Goal: Task Accomplishment & Management: Complete application form

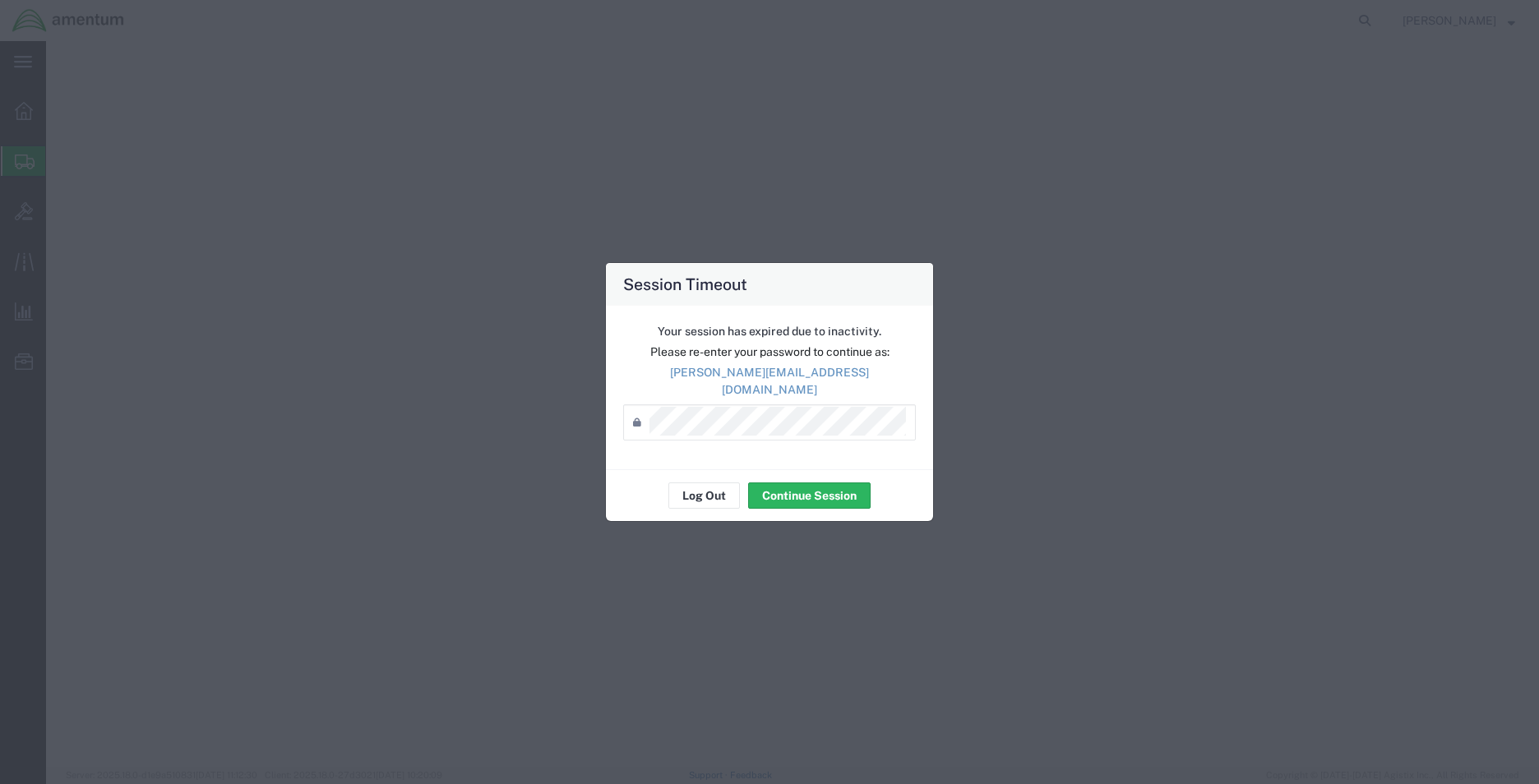
click at [803, 482] on button "Continue Session" at bounding box center [809, 495] width 123 height 26
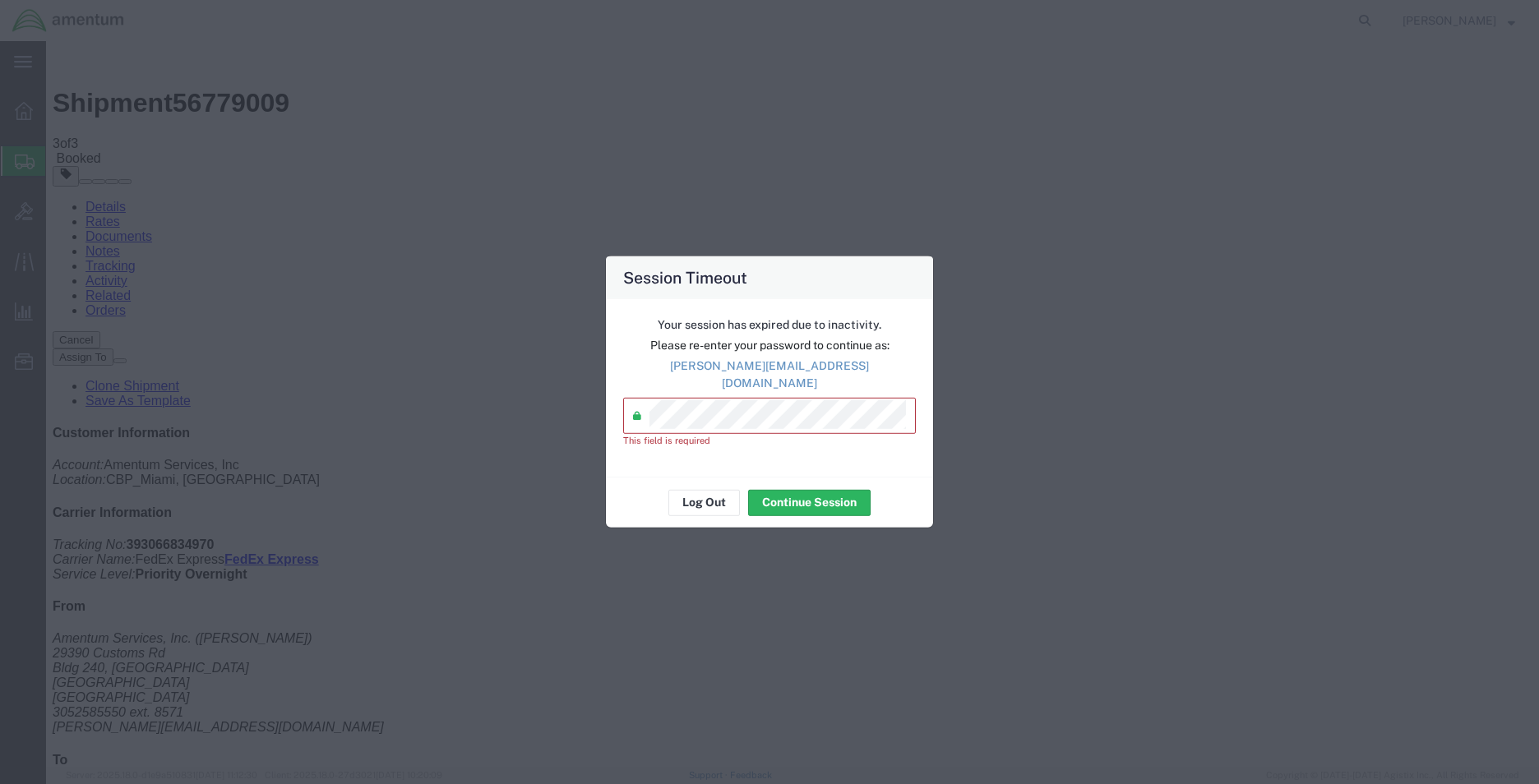
click at [757, 373] on p "joshua.cuentas@associates.cbp.dhs.gov" at bounding box center [769, 374] width 293 height 35
click at [757, 373] on p "joshua.cuentas@associates.cbp.dhs.gov" at bounding box center [769, 374] width 293 height 35
copy div "joshua.cuentas@associates.cbp.dhs.gov"
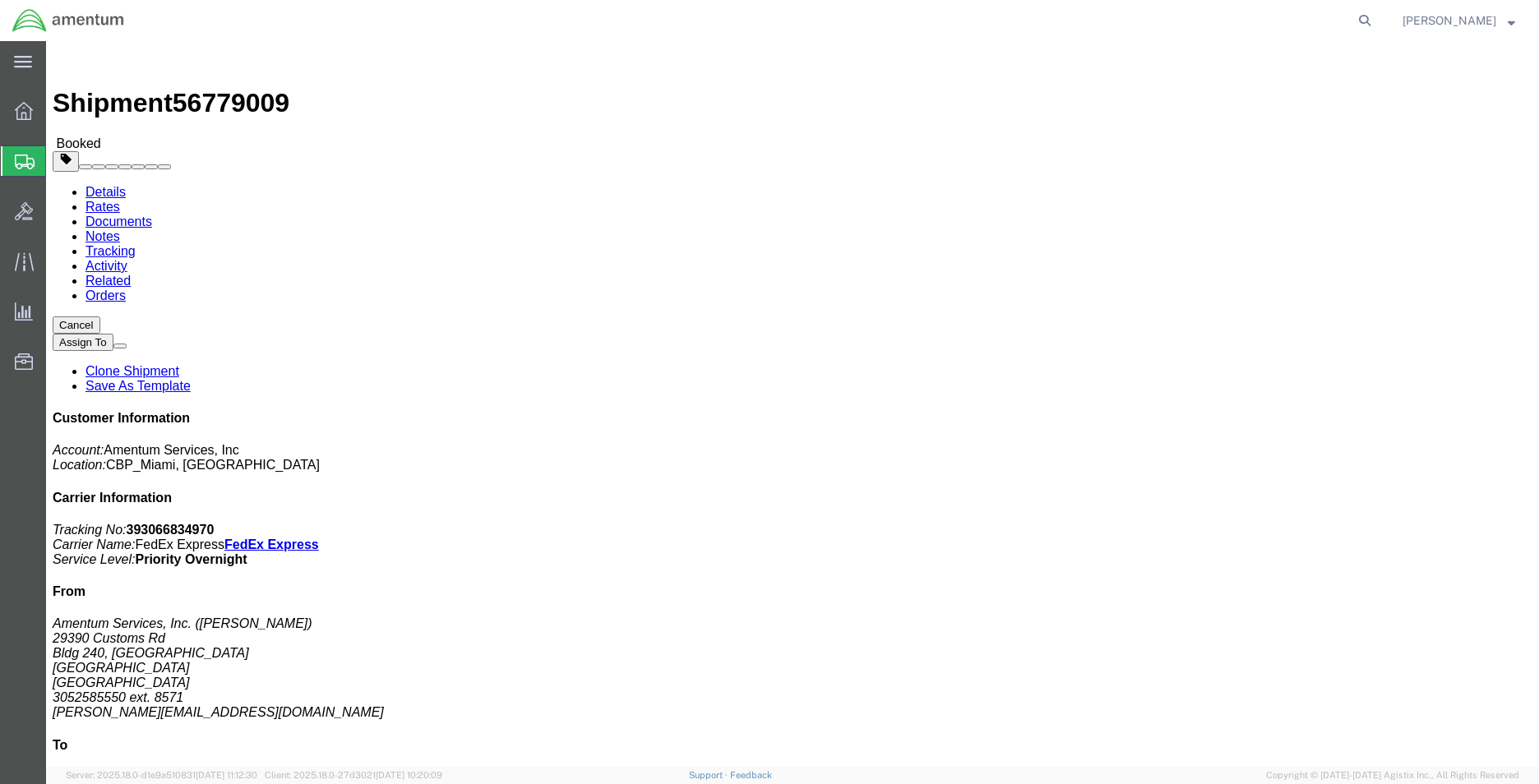
click link "Clone Shipment"
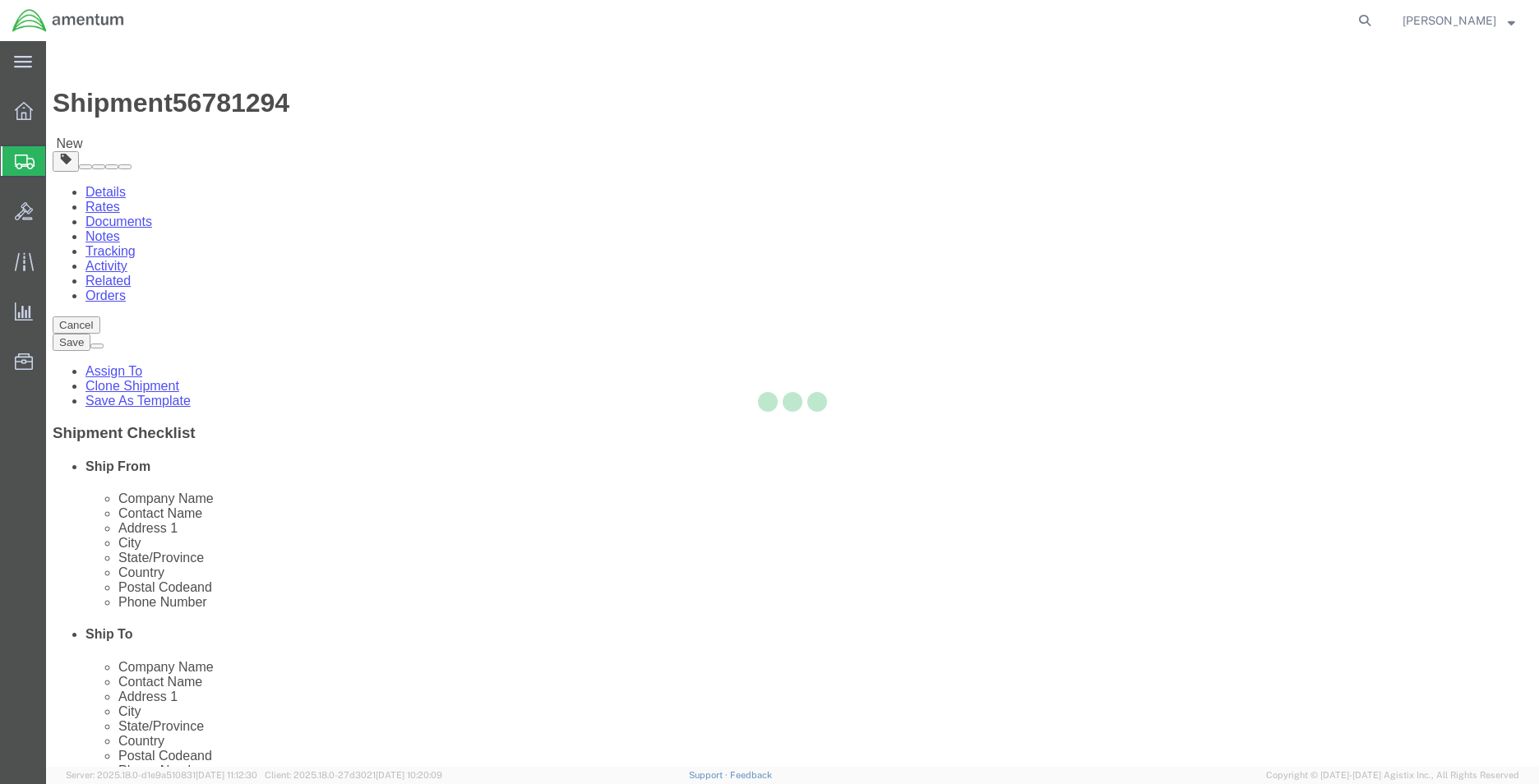
select select "49931"
select select
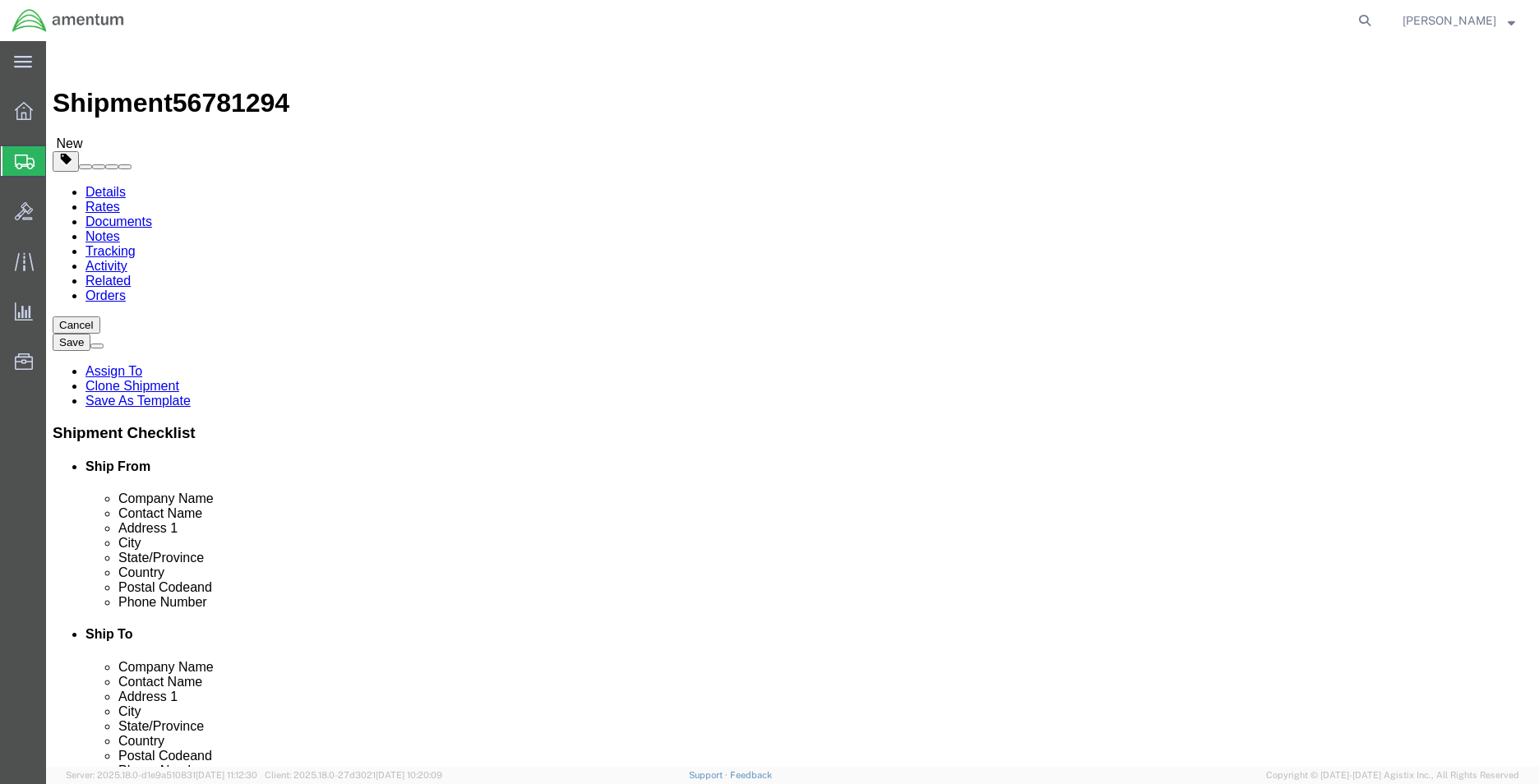
click input "NATIONAL AIR SECURITY OPERATIONS"
type input "f"
type input "FINAL FORGE, LLC"
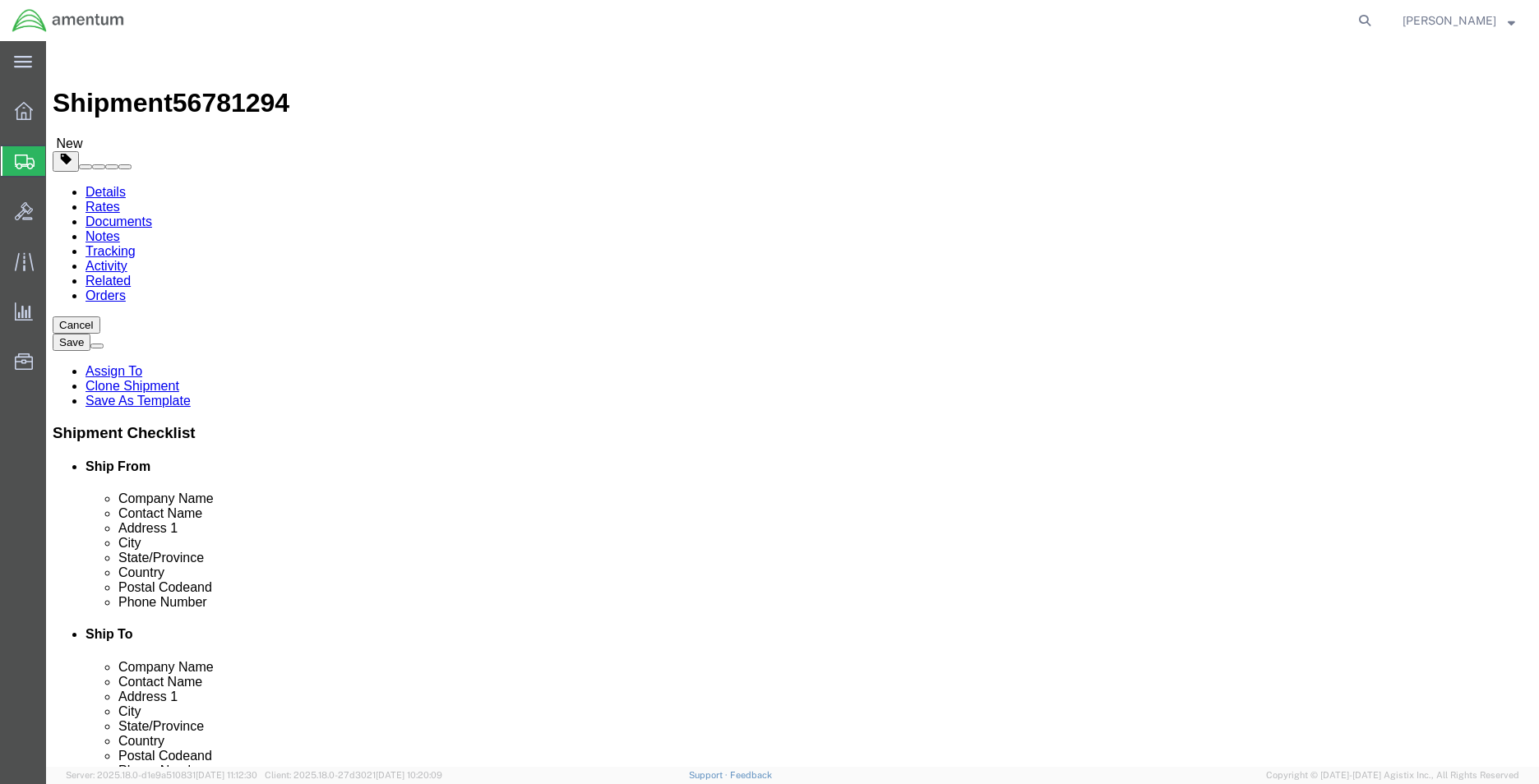
click input "RYAN HEDBERG"
type input "DAVID ROGERS"
click input "817 Eielson St., Bldg. 629"
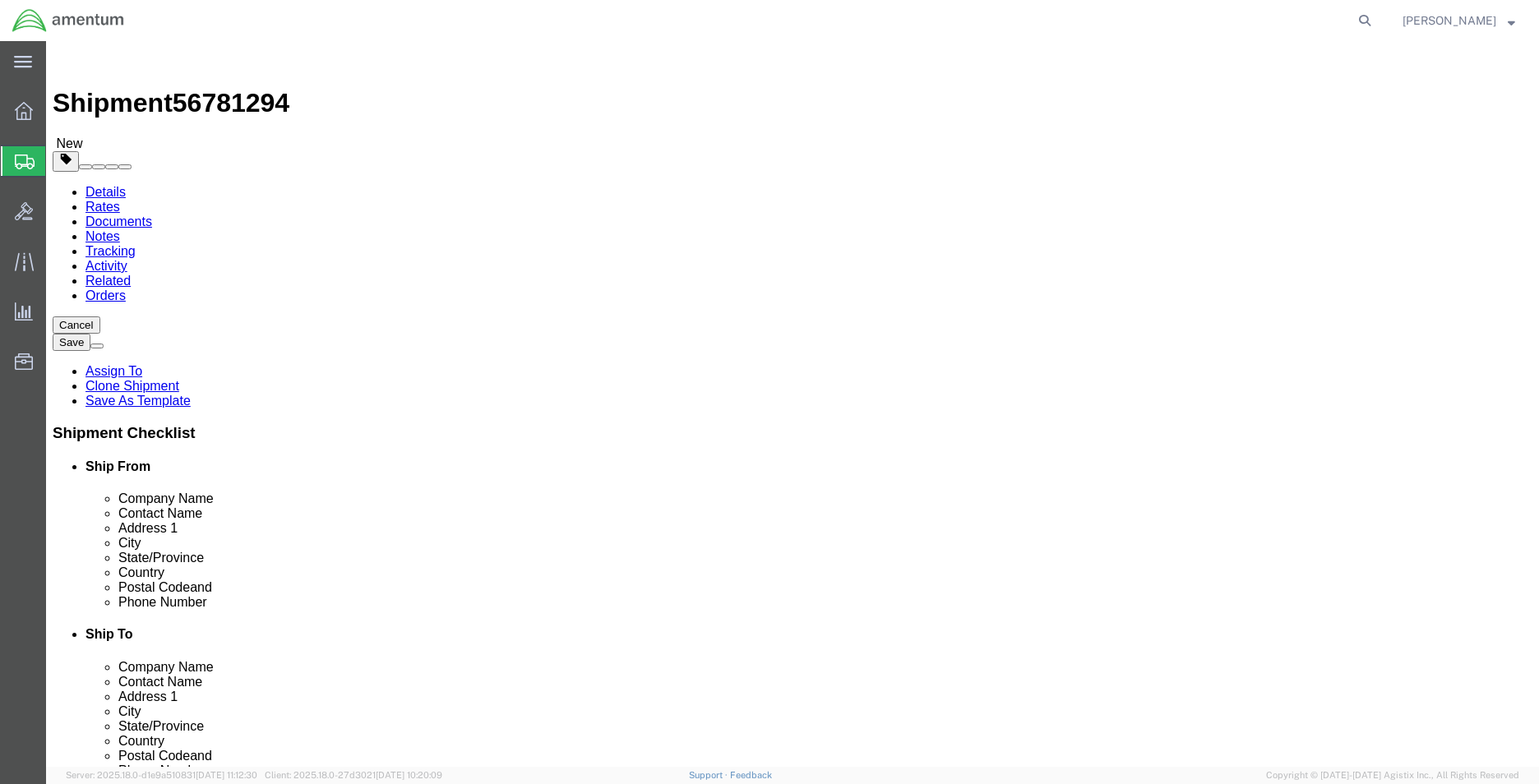
click input "817 Eielson St., Bldg. 629"
type input "100 CARGO V=CENTER DRIVE"
select select
type input "CC-107"
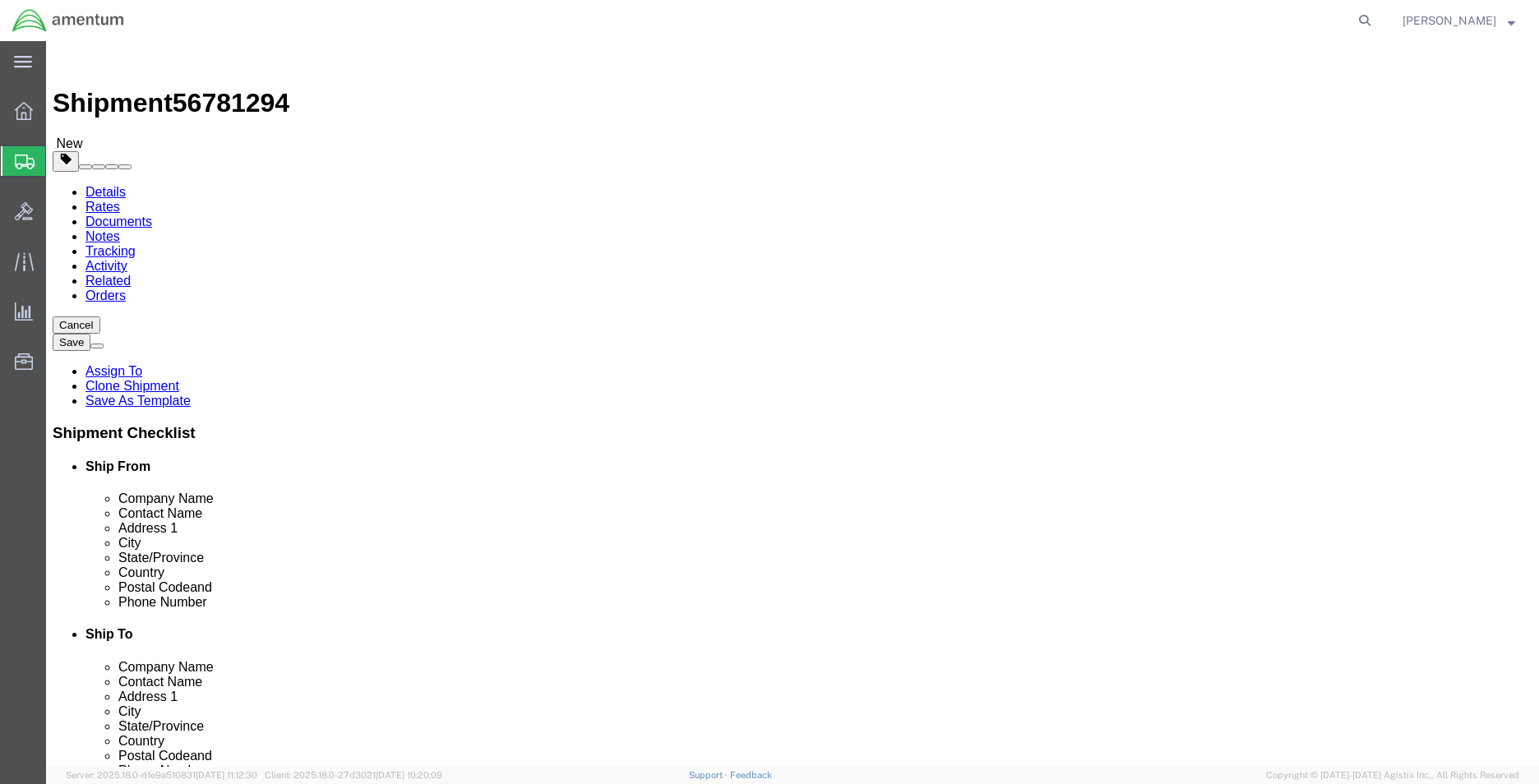
click input "Grand Forks"
type input "BLOUNTVILLE"
select select
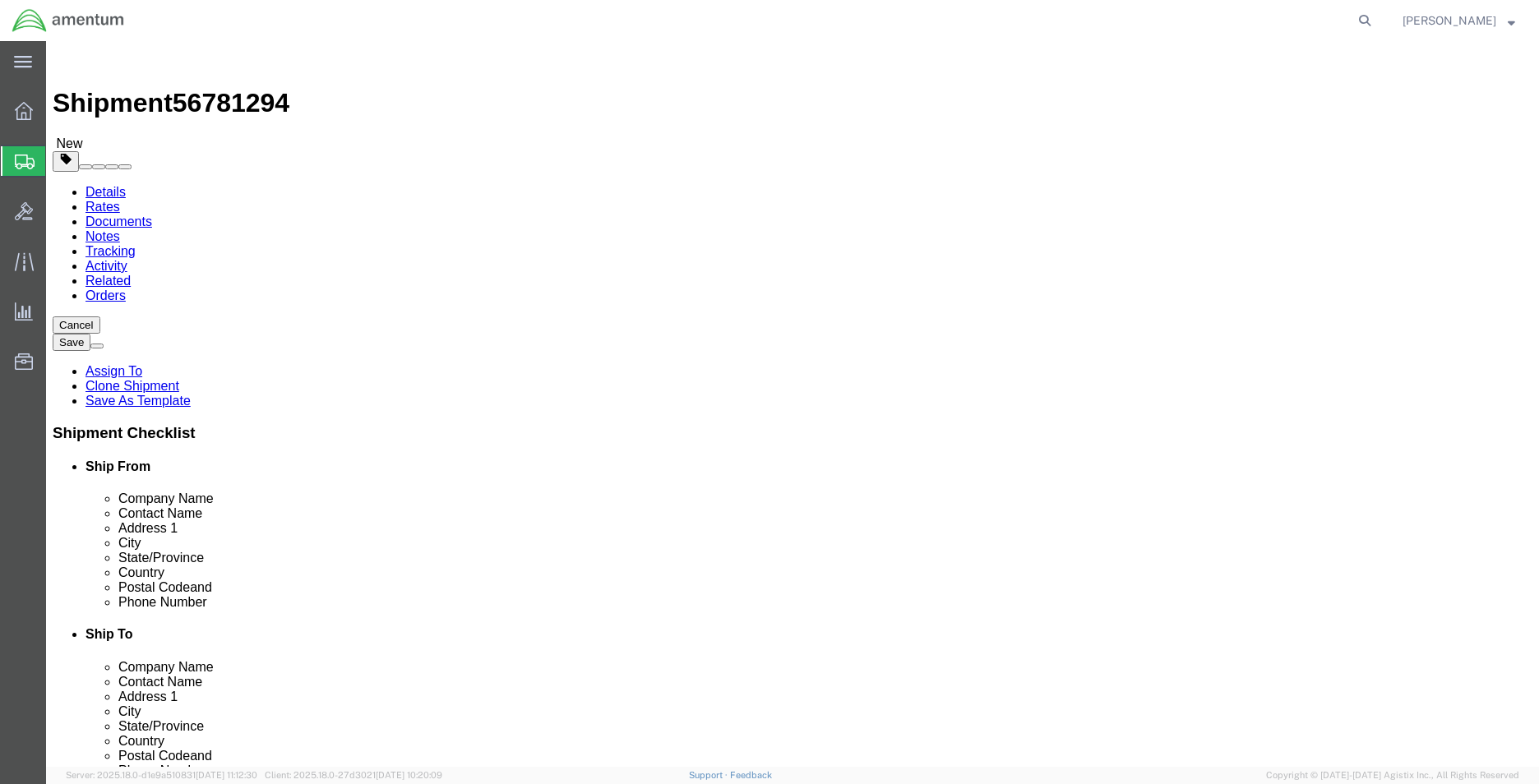
type input "T"
drag, startPoint x: 714, startPoint y: 477, endPoint x: 735, endPoint y: 481, distance: 21.4
type input "TE"
select select
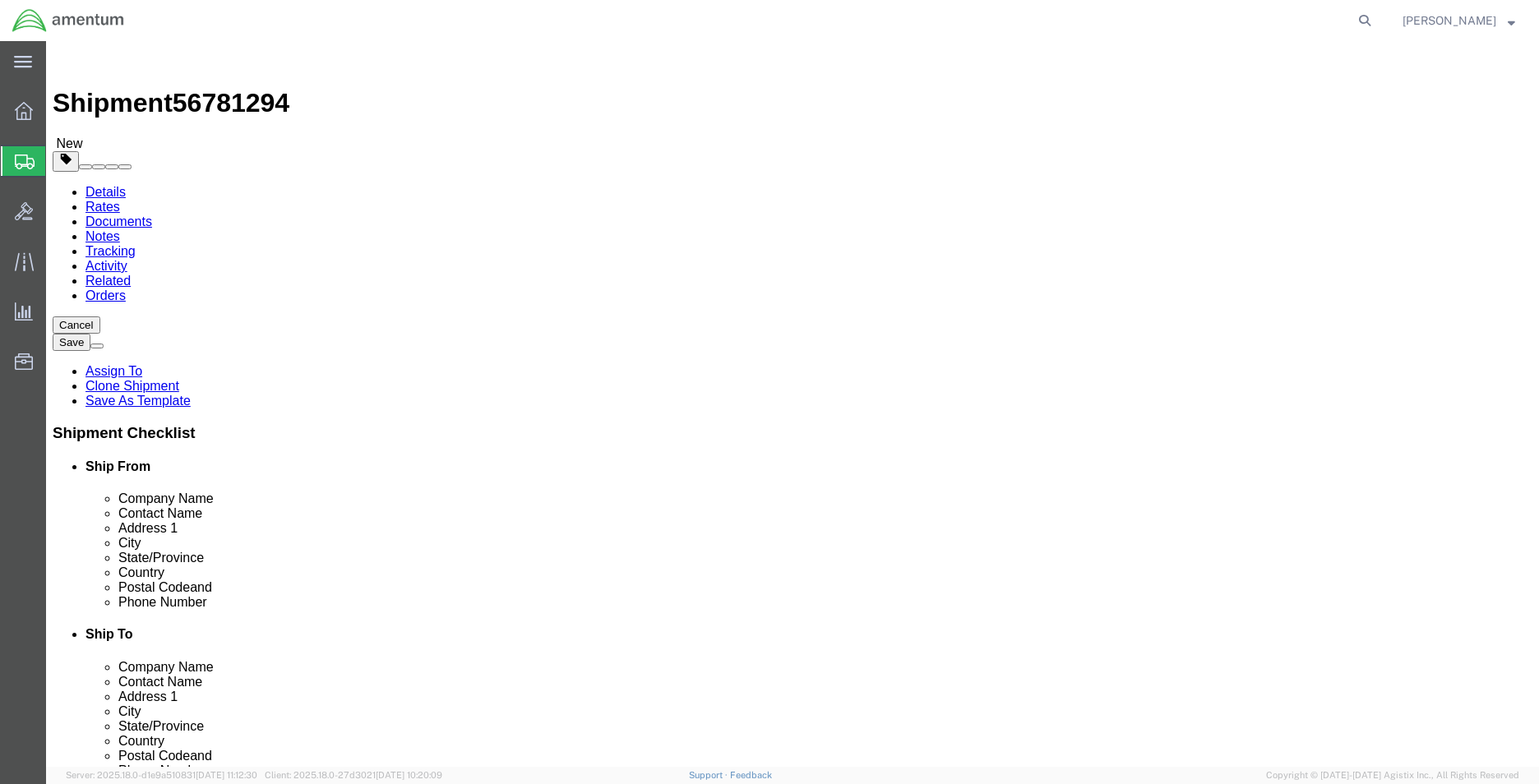
click input "58205"
type input "37617"
select select
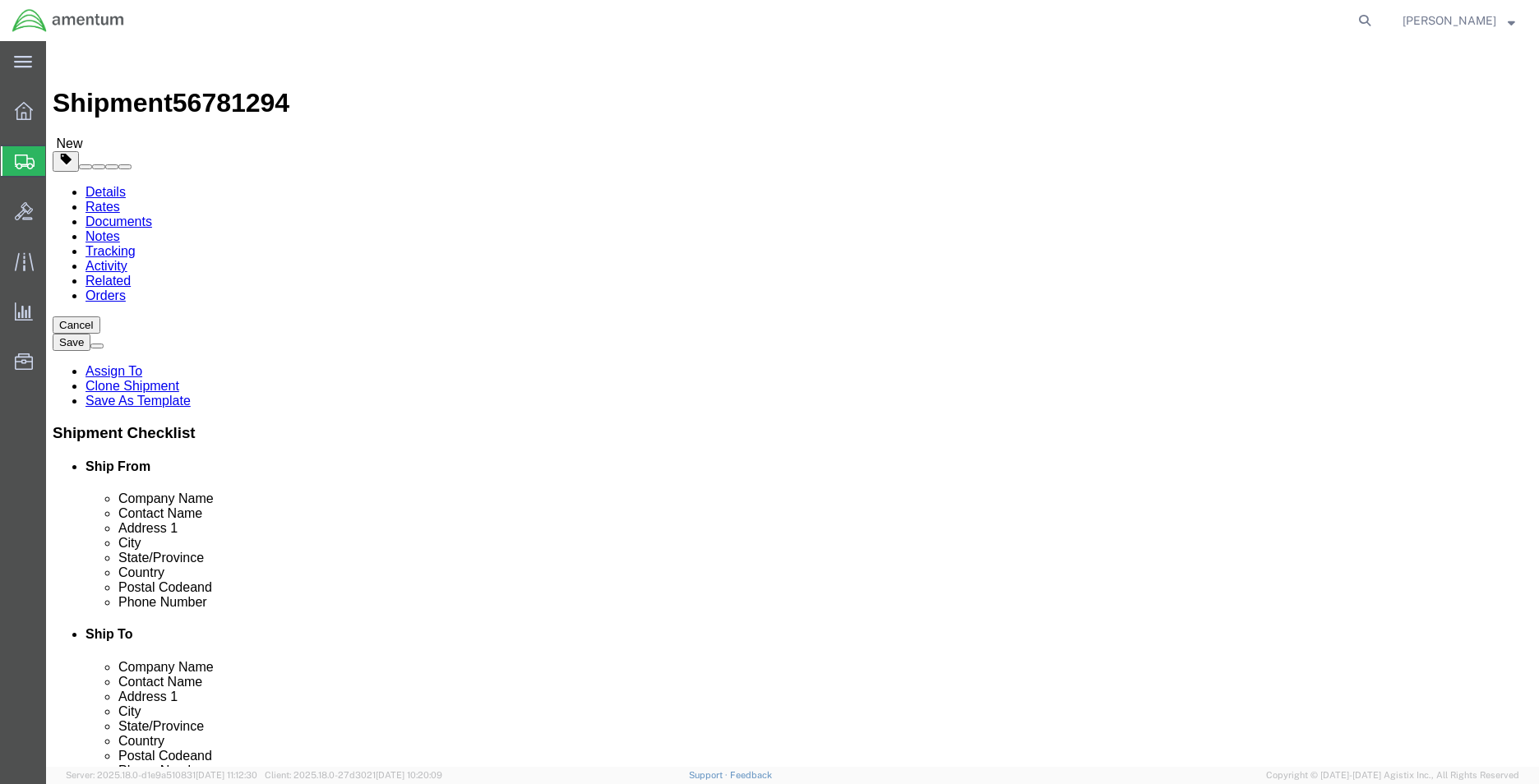
click input "7013172409"
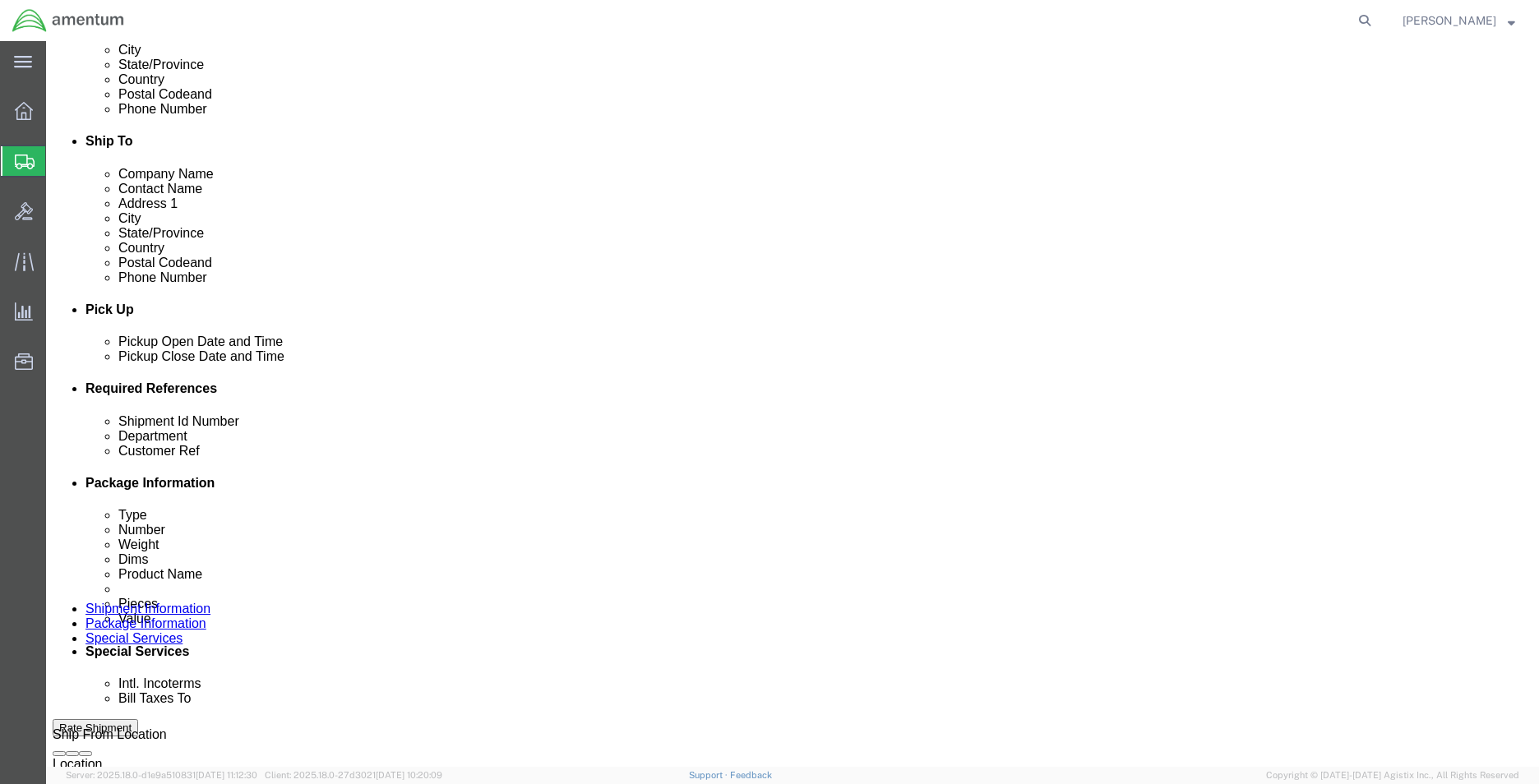
type input "6179015566"
click input "56779009"
click span "56781294"
copy span "56781294"
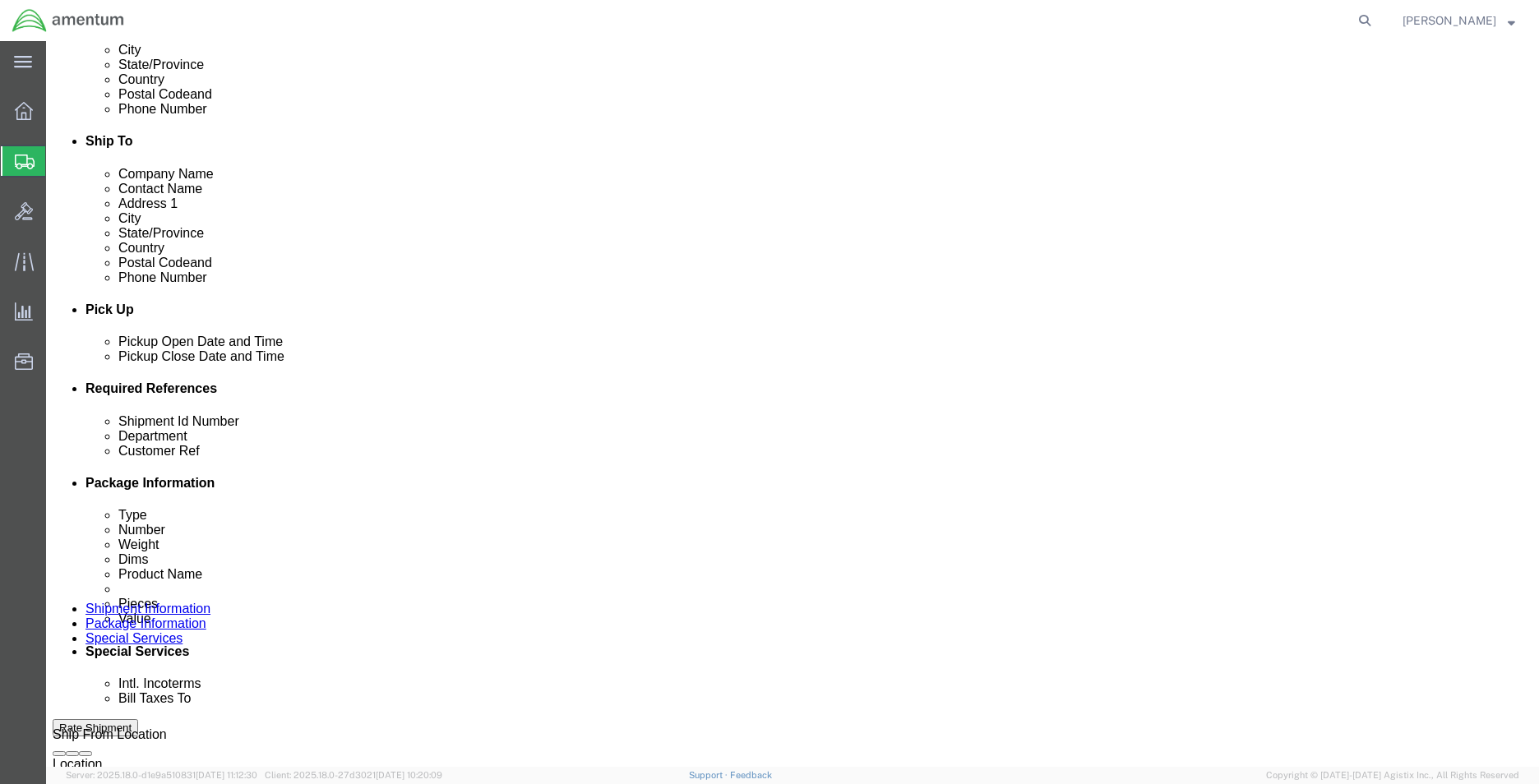
click input "56779009"
paste input "81294"
type input "56781294"
click input "SIZING SET"
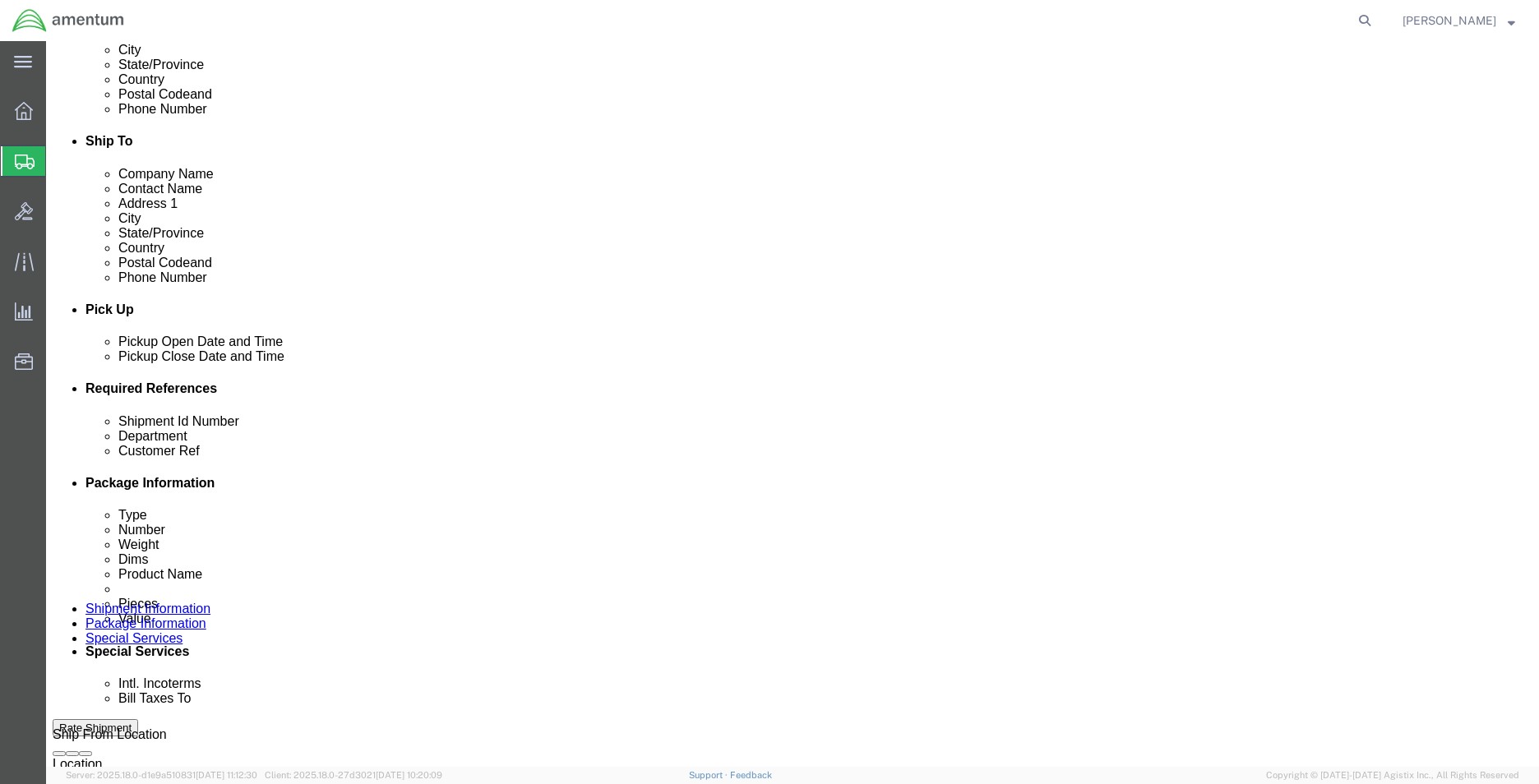
click input "SIZING SET"
type input "HELMETS"
click icon
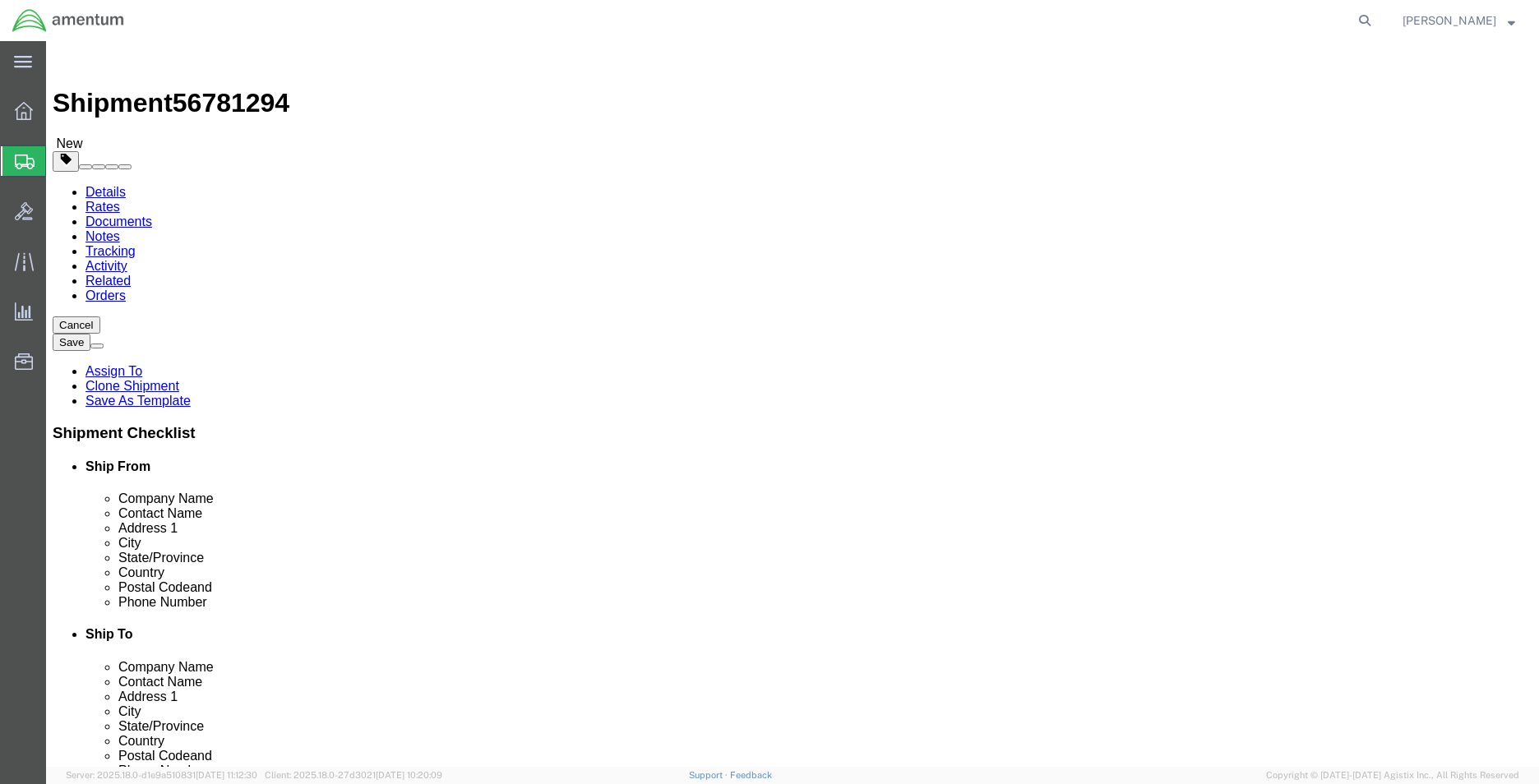
click select "Select Bale(s) Basket(s) Bolt(s) Bottle(s) Buckets Bulk Bundle(s) Can(s) Cardbo…"
select select
click select "Select Bale(s) Basket(s) Bolt(s) Bottle(s) Buckets Bulk Bundle(s) Can(s) Cardbo…"
click input "12.25"
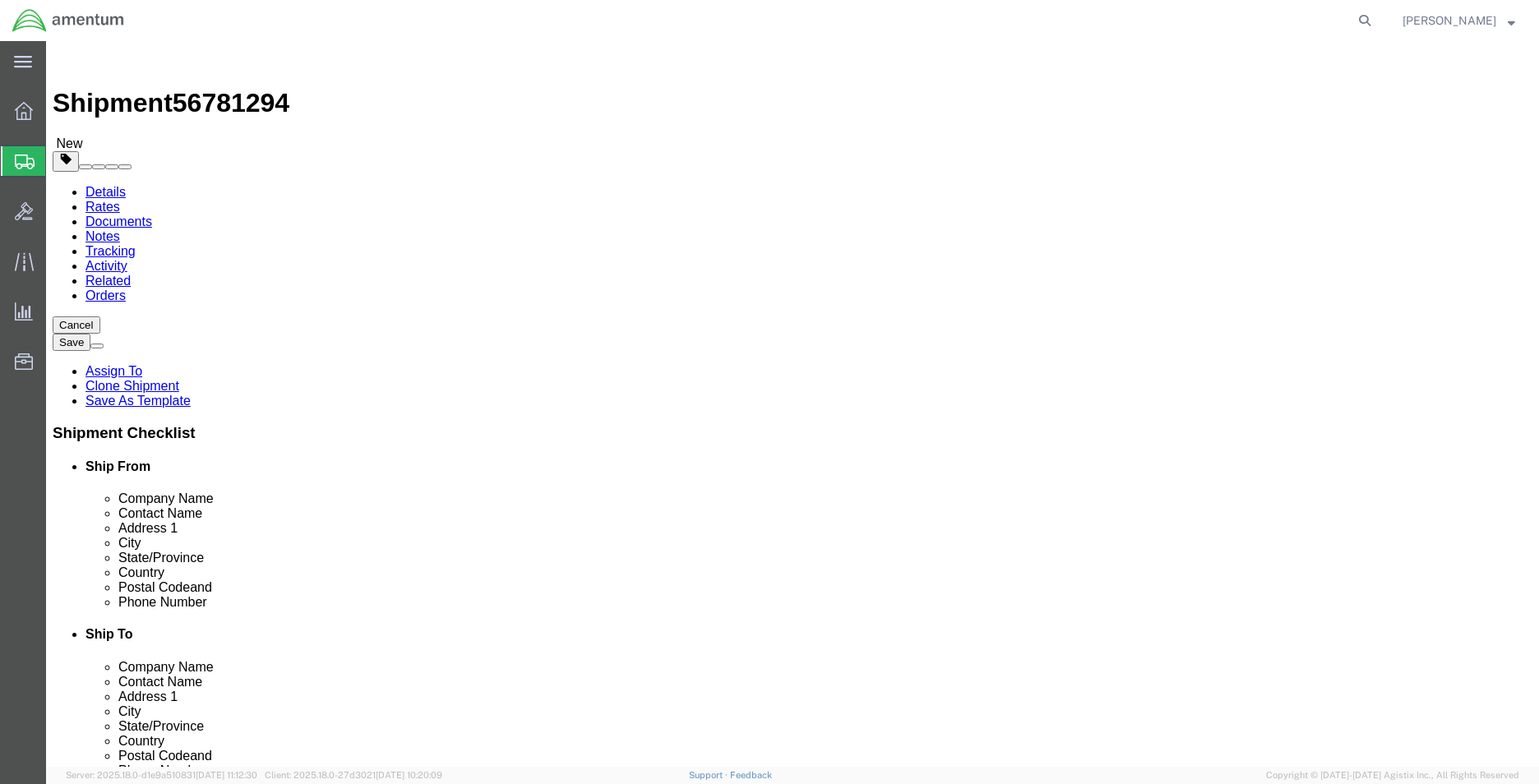
click input "12.25"
type input "26"
type input "22"
type input "12"
type input "11"
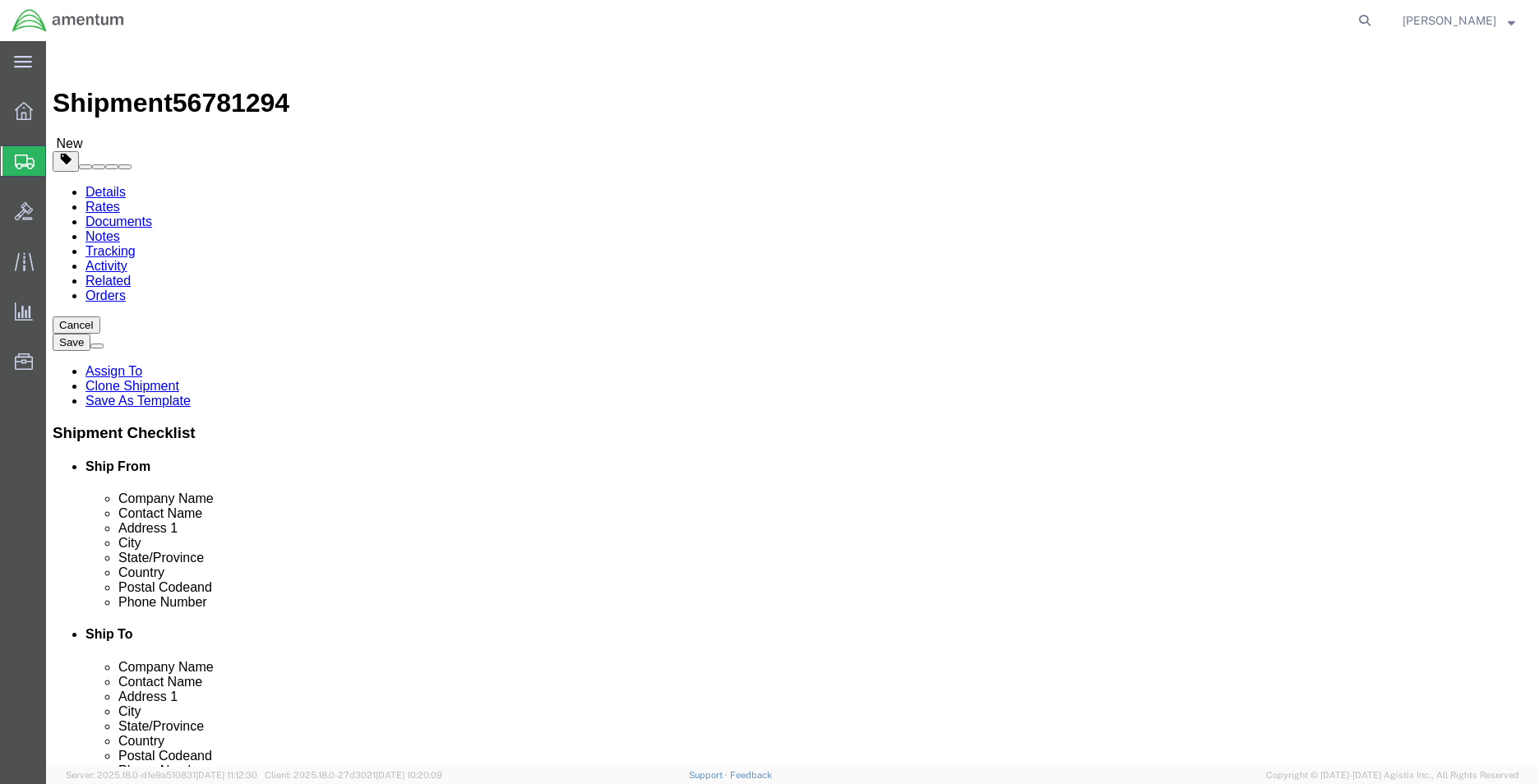
click dd "1.00 Each"
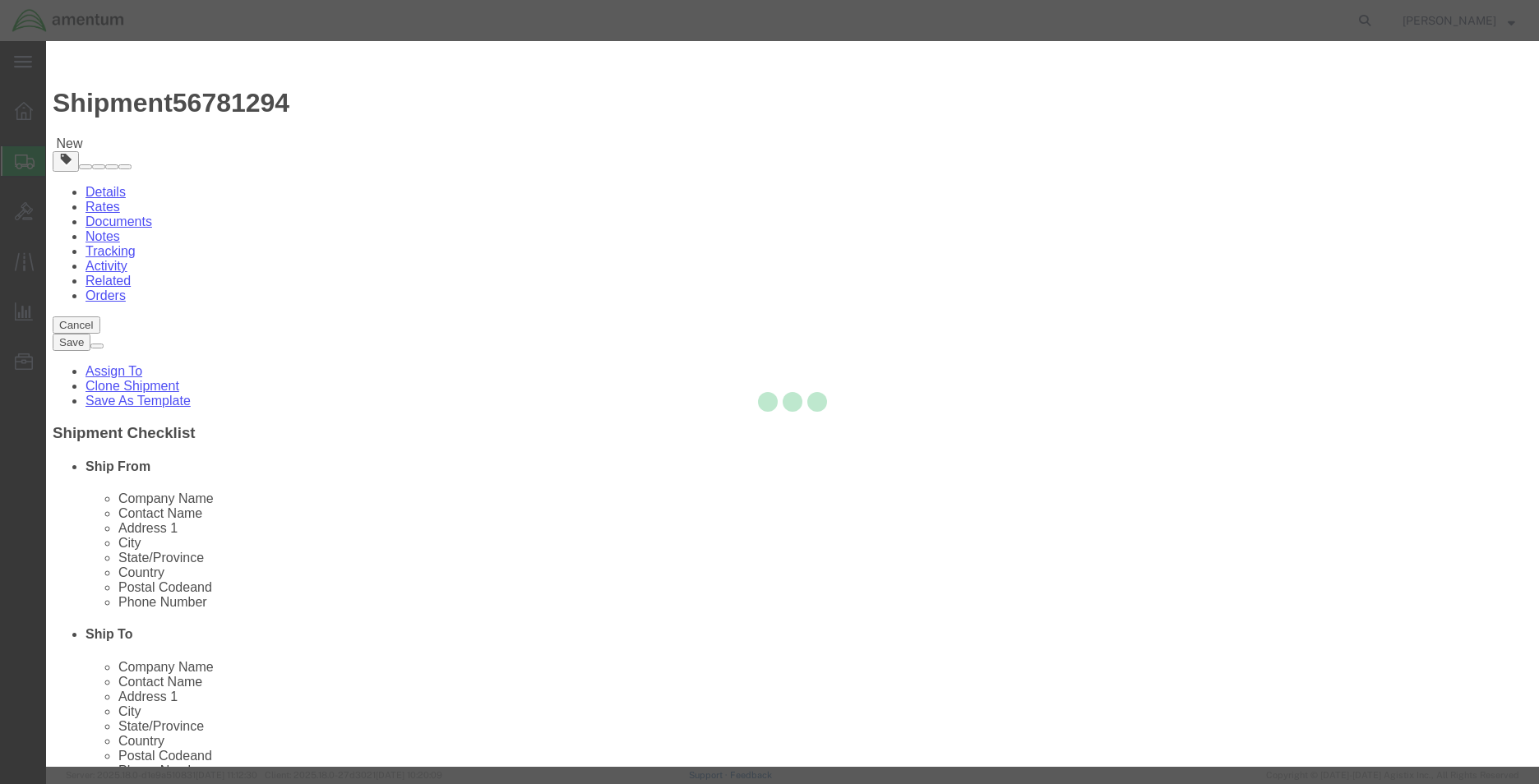
click at [547, 166] on div at bounding box center [792, 404] width 1493 height 726
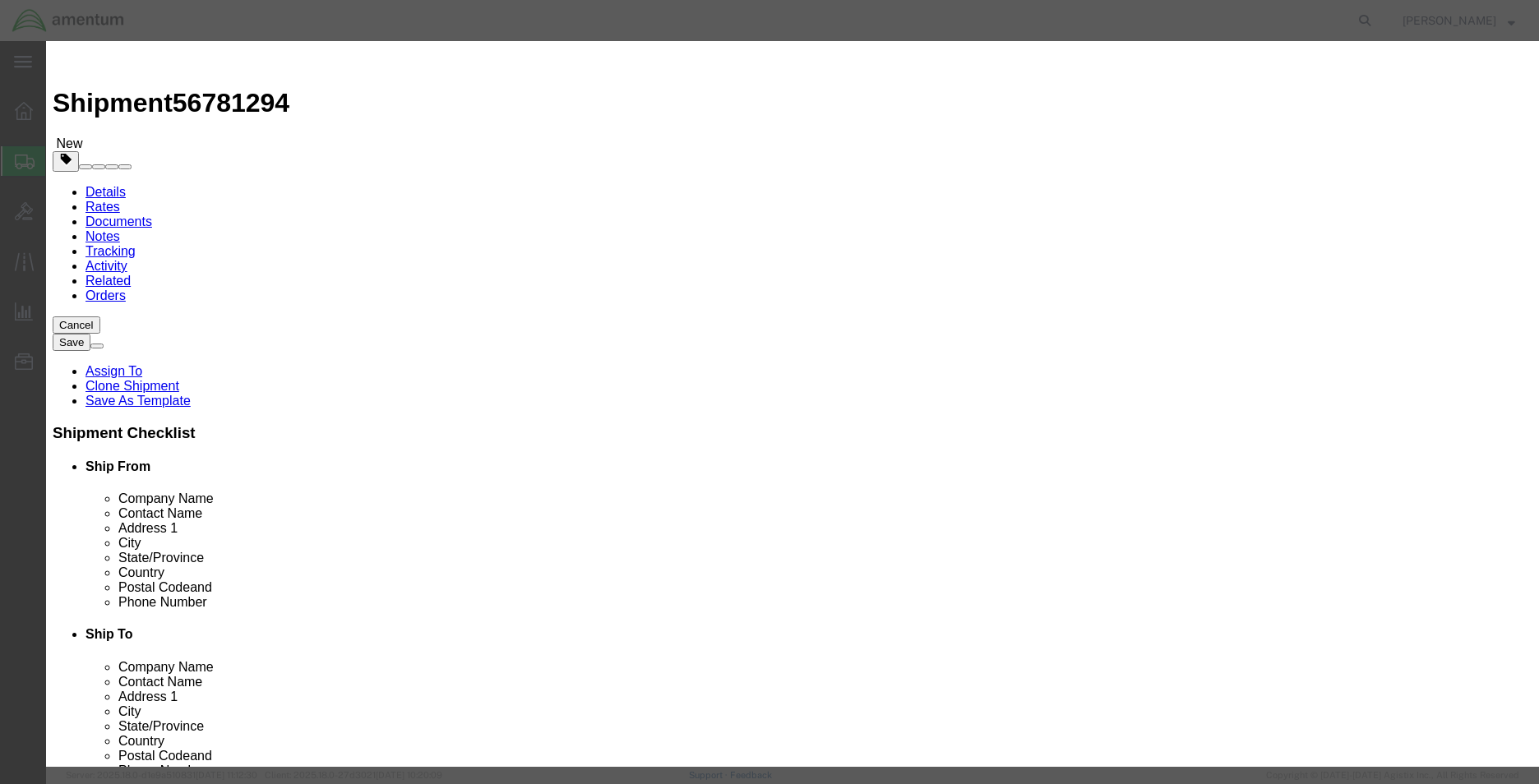
drag, startPoint x: 547, startPoint y: 166, endPoint x: 500, endPoint y: 125, distance: 62.4
click input "SIZING SET"
type input "HELMET"
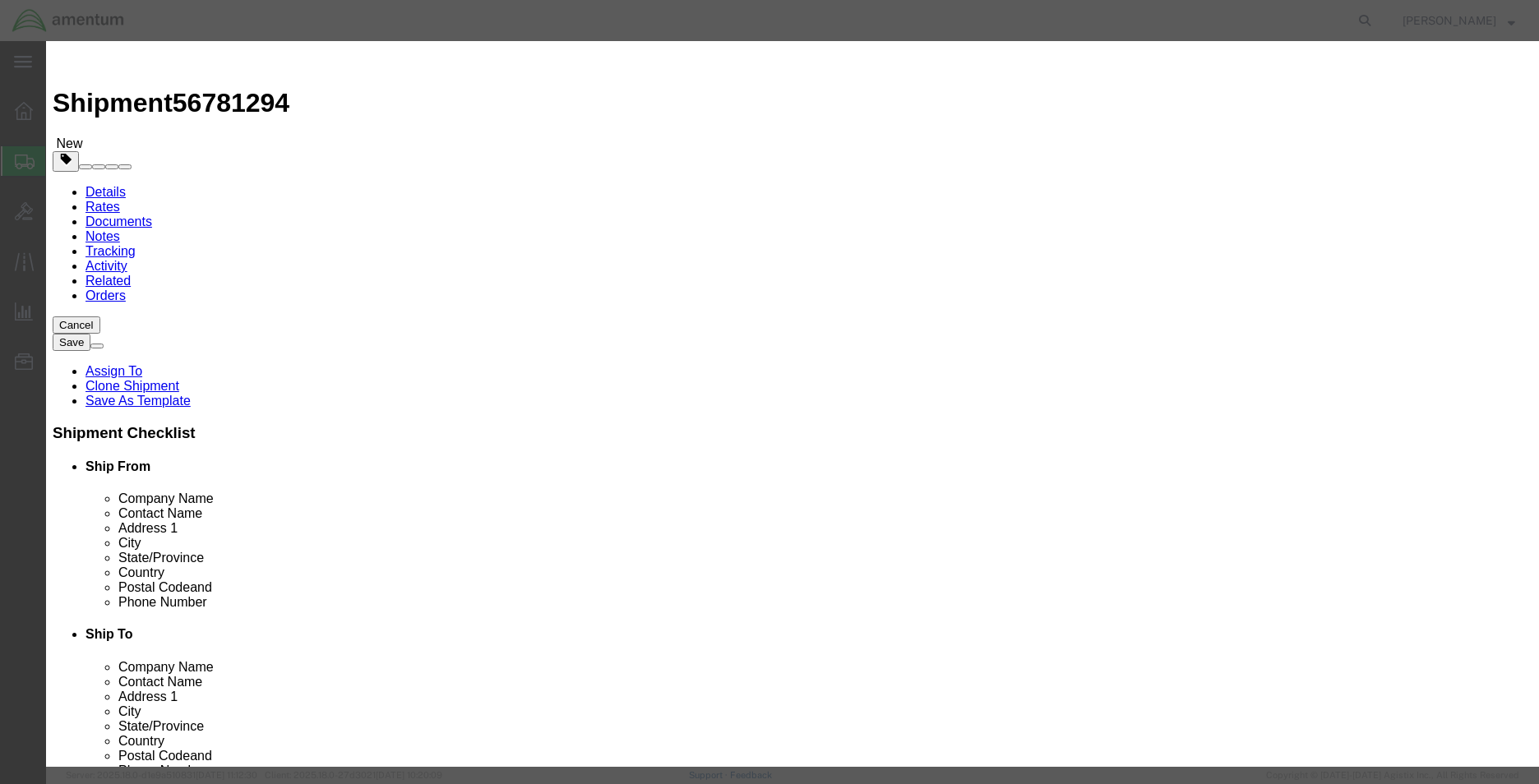
type input "2.00"
type input "50"
type input "1000"
click button "Save & Close"
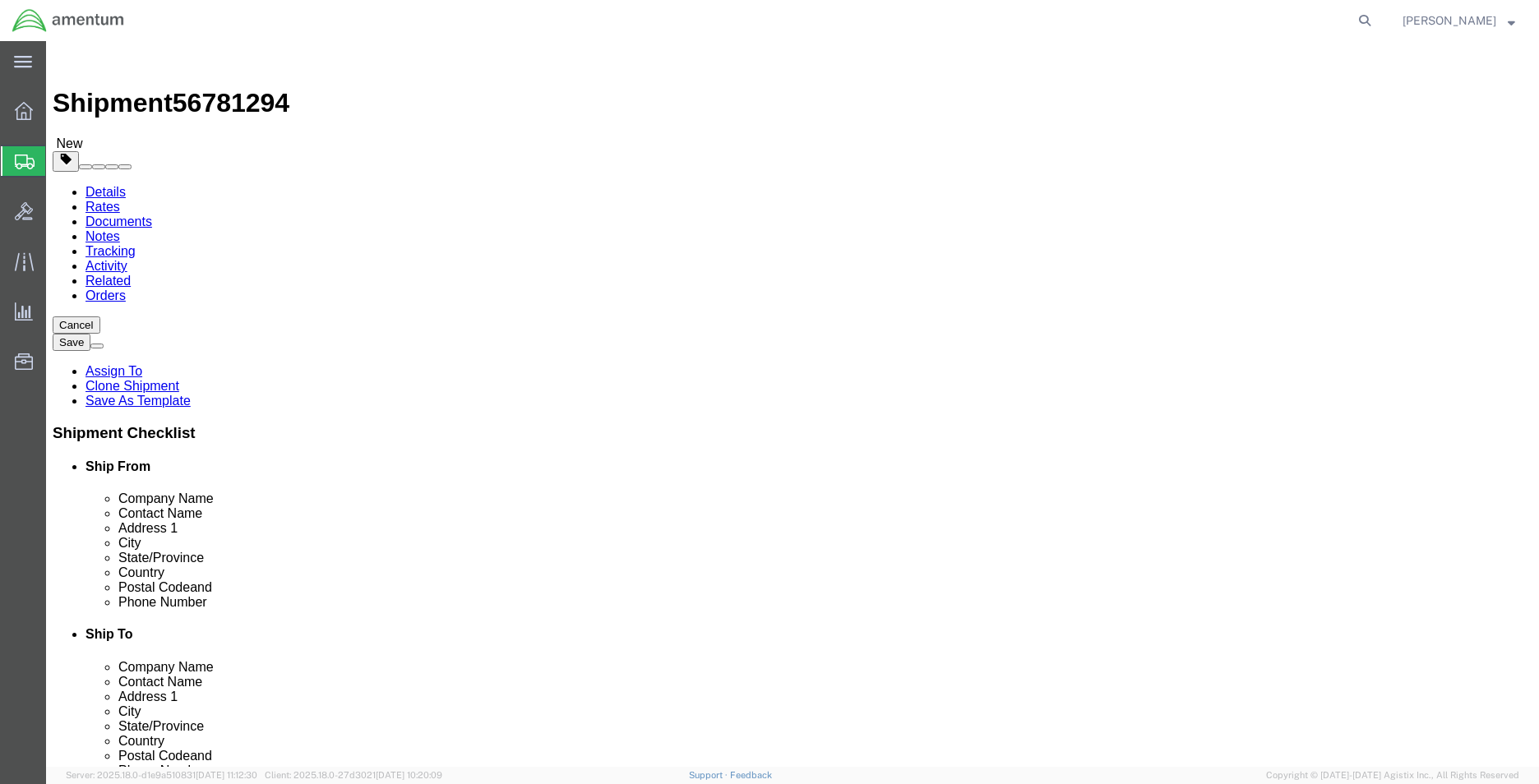
click icon
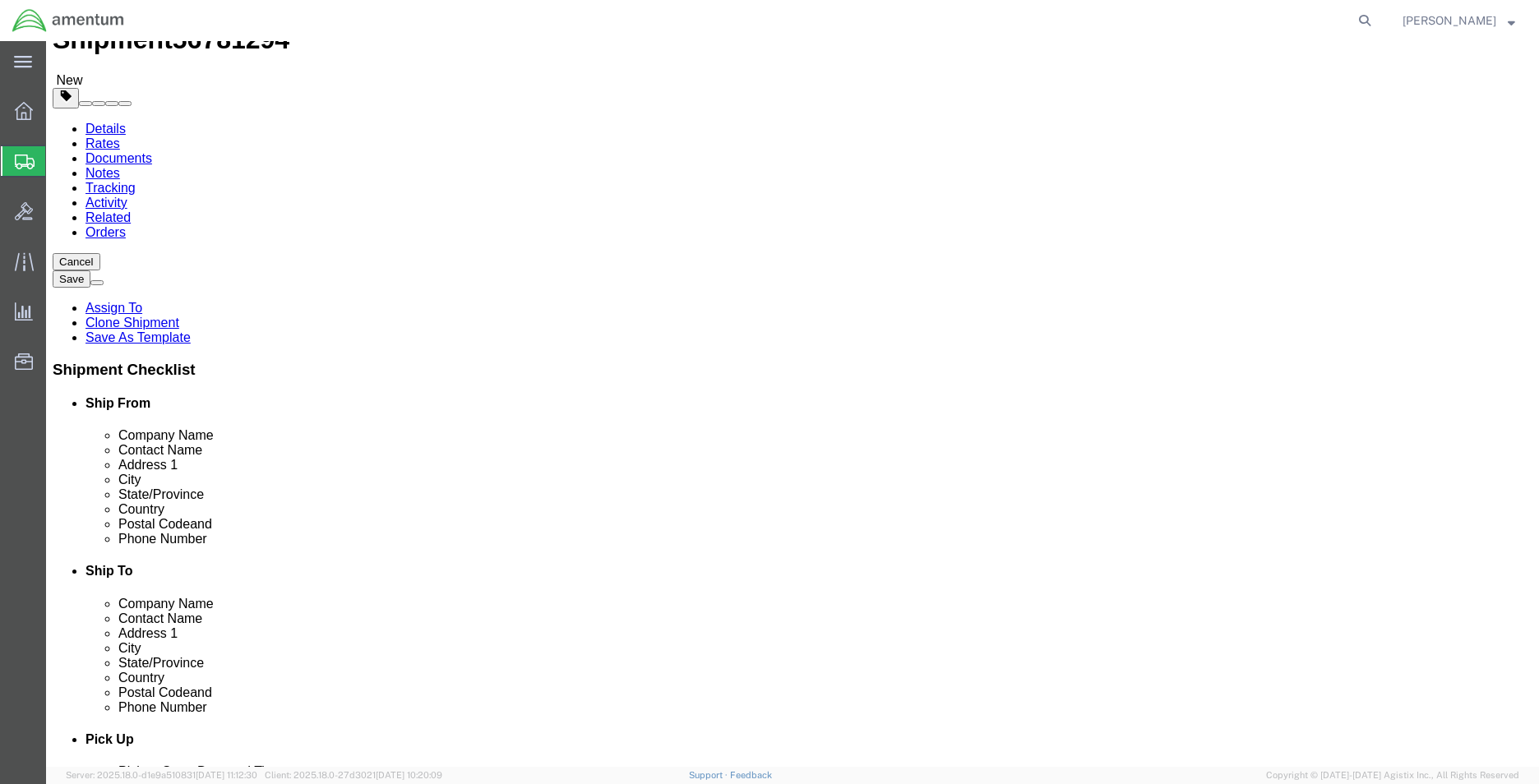
scroll to position [82, 0]
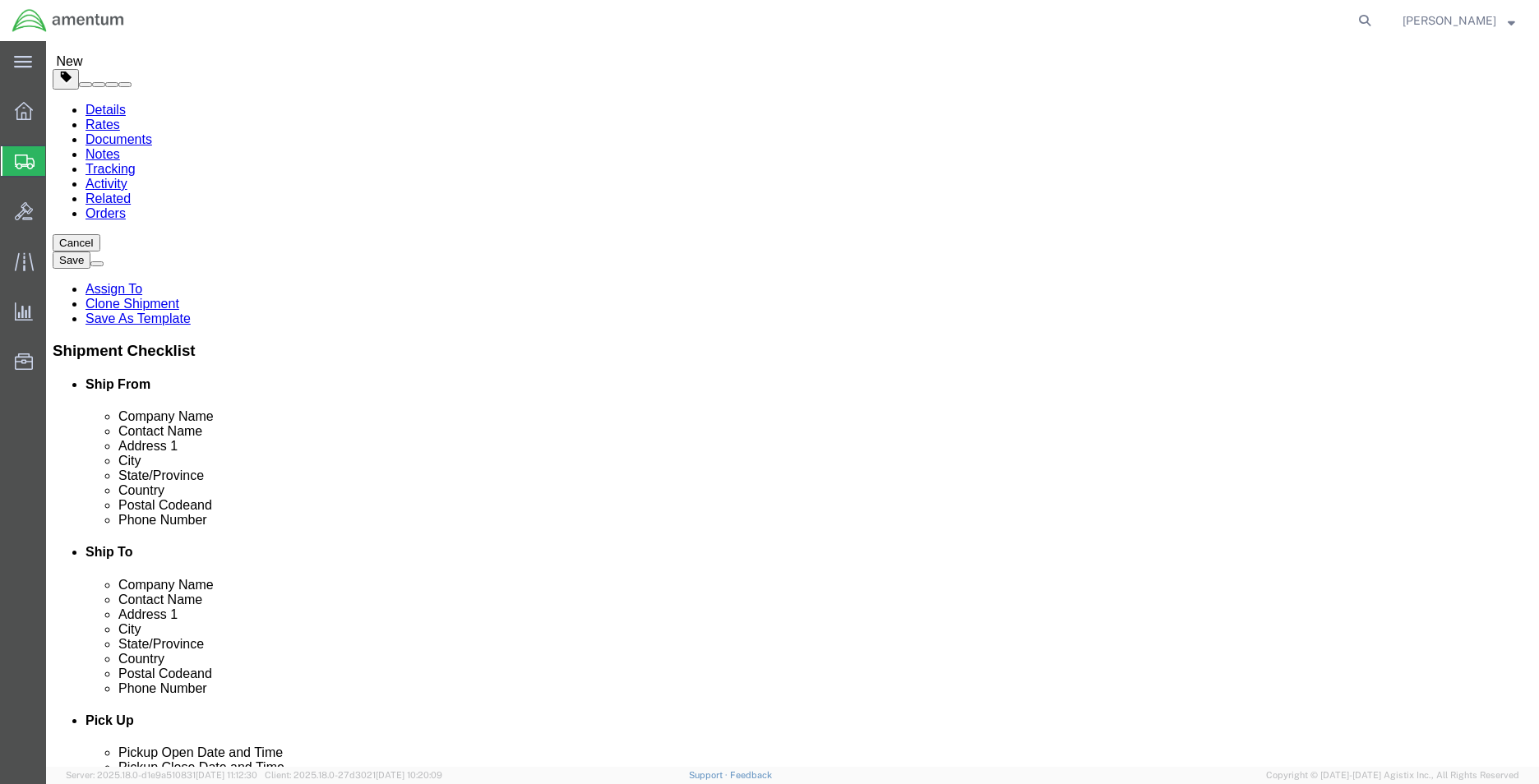
click button "Rate Shipment"
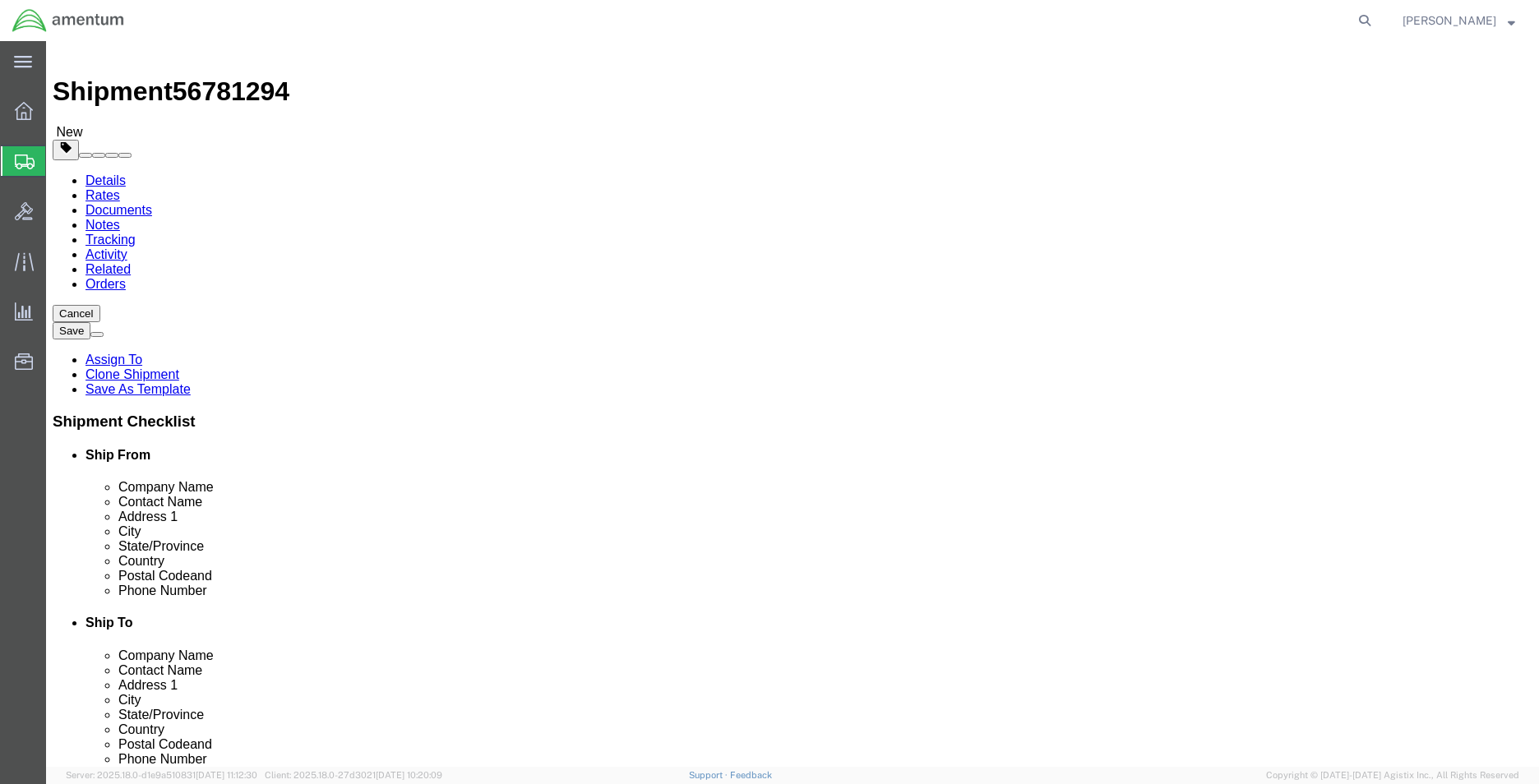
scroll to position [0, 0]
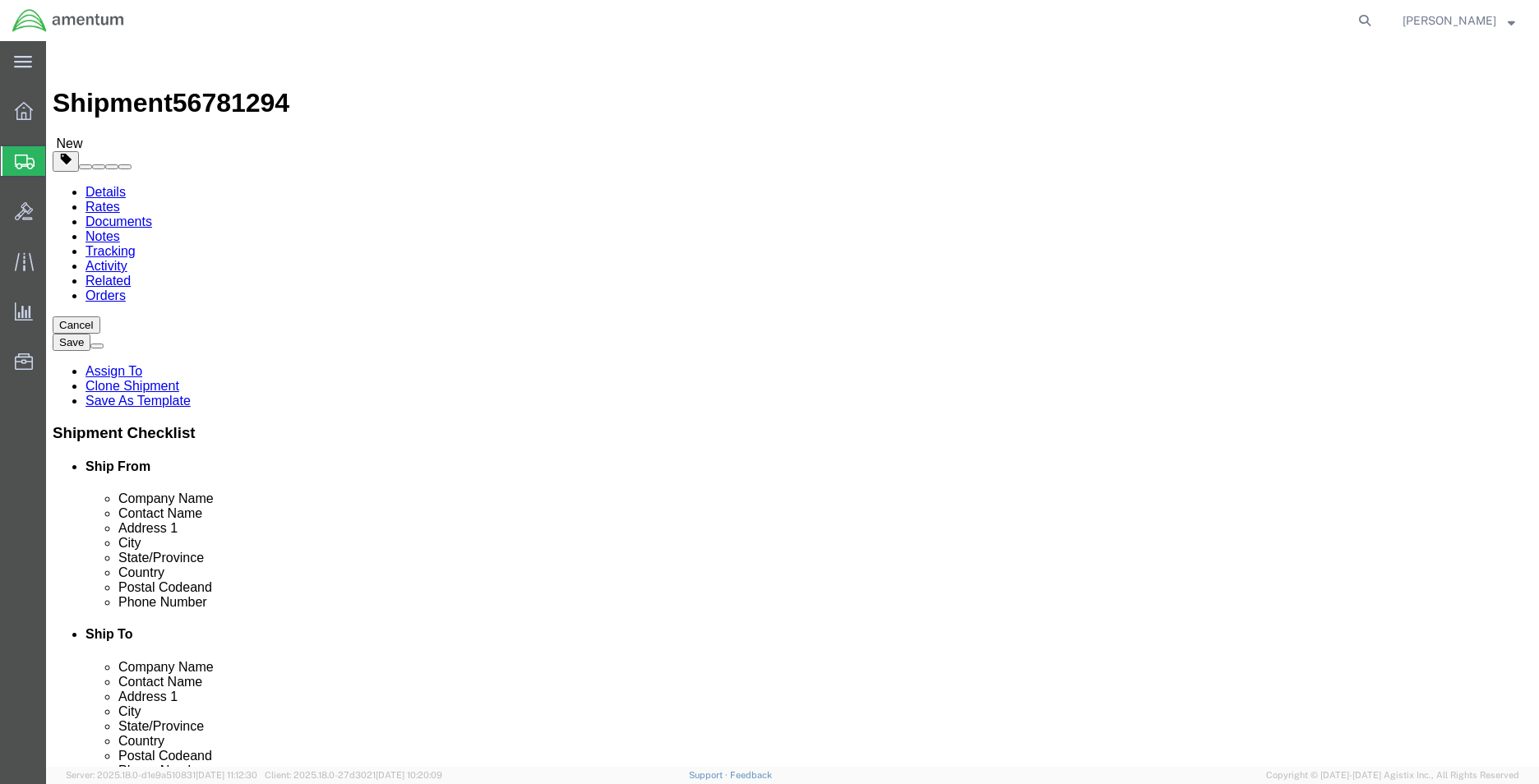
click link "Package Information"
click select "Select Bale(s) Basket(s) Bolt(s) Bottle(s) Buckets Bulk Bundle(s) Can(s) Cardbo…"
select select "CBOX"
click select "Select Bale(s) Basket(s) Bolt(s) Bottle(s) Buckets Bulk Bundle(s) Can(s) Cardbo…"
click button "Rate Shipment"
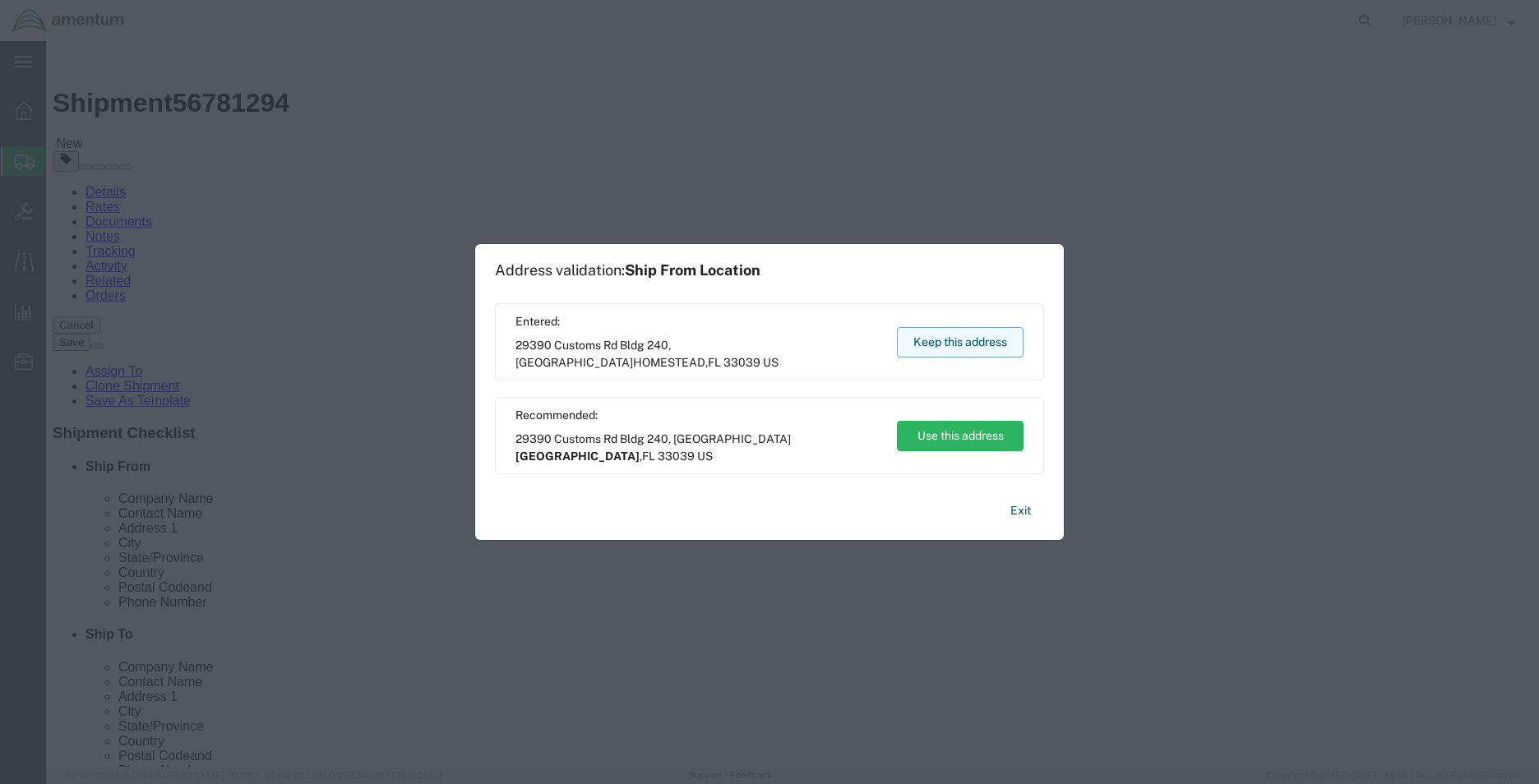
click at [987, 347] on button "Keep this address" at bounding box center [960, 342] width 126 height 30
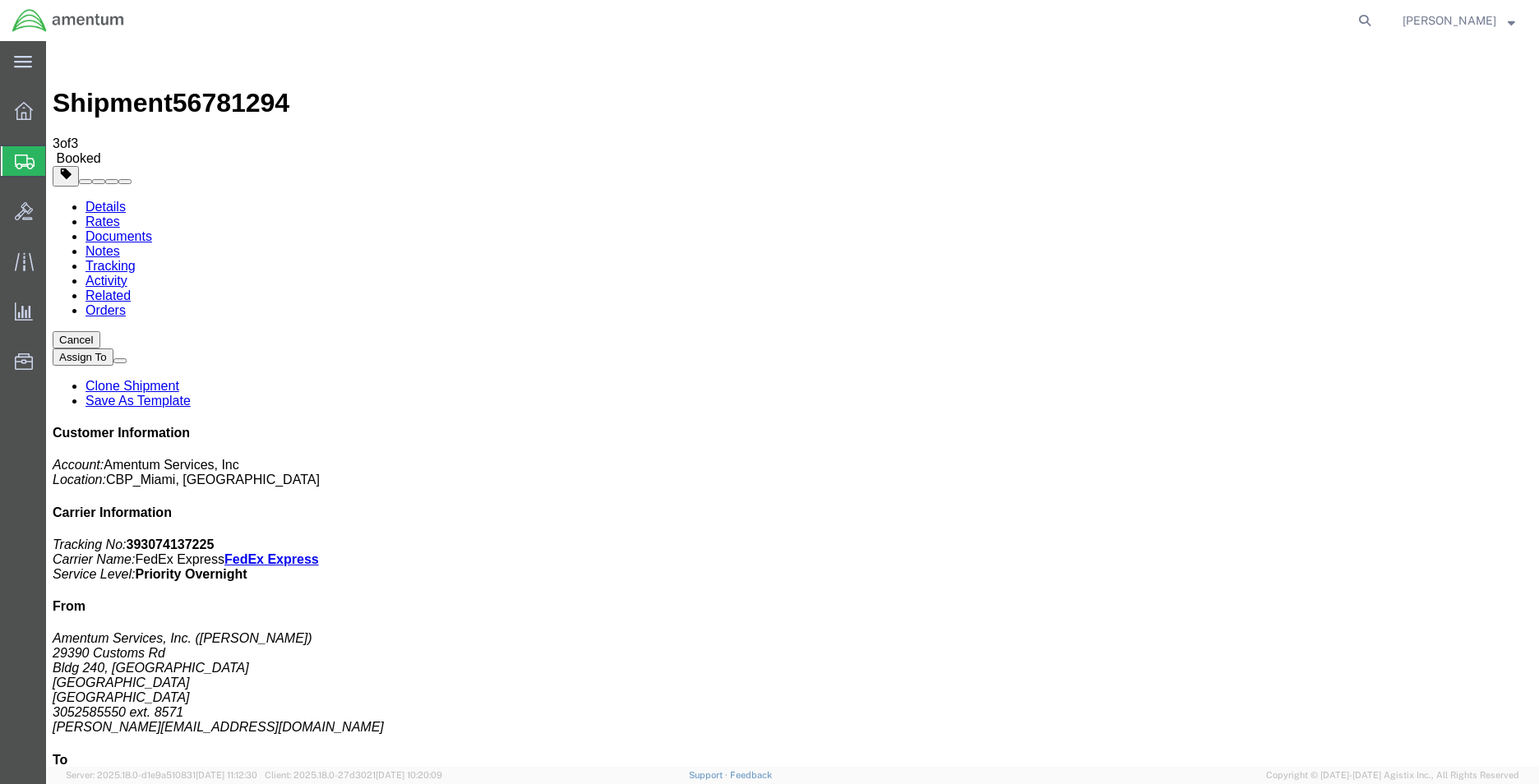
click at [179, 379] on link "Clone Shipment" at bounding box center [133, 386] width 94 height 14
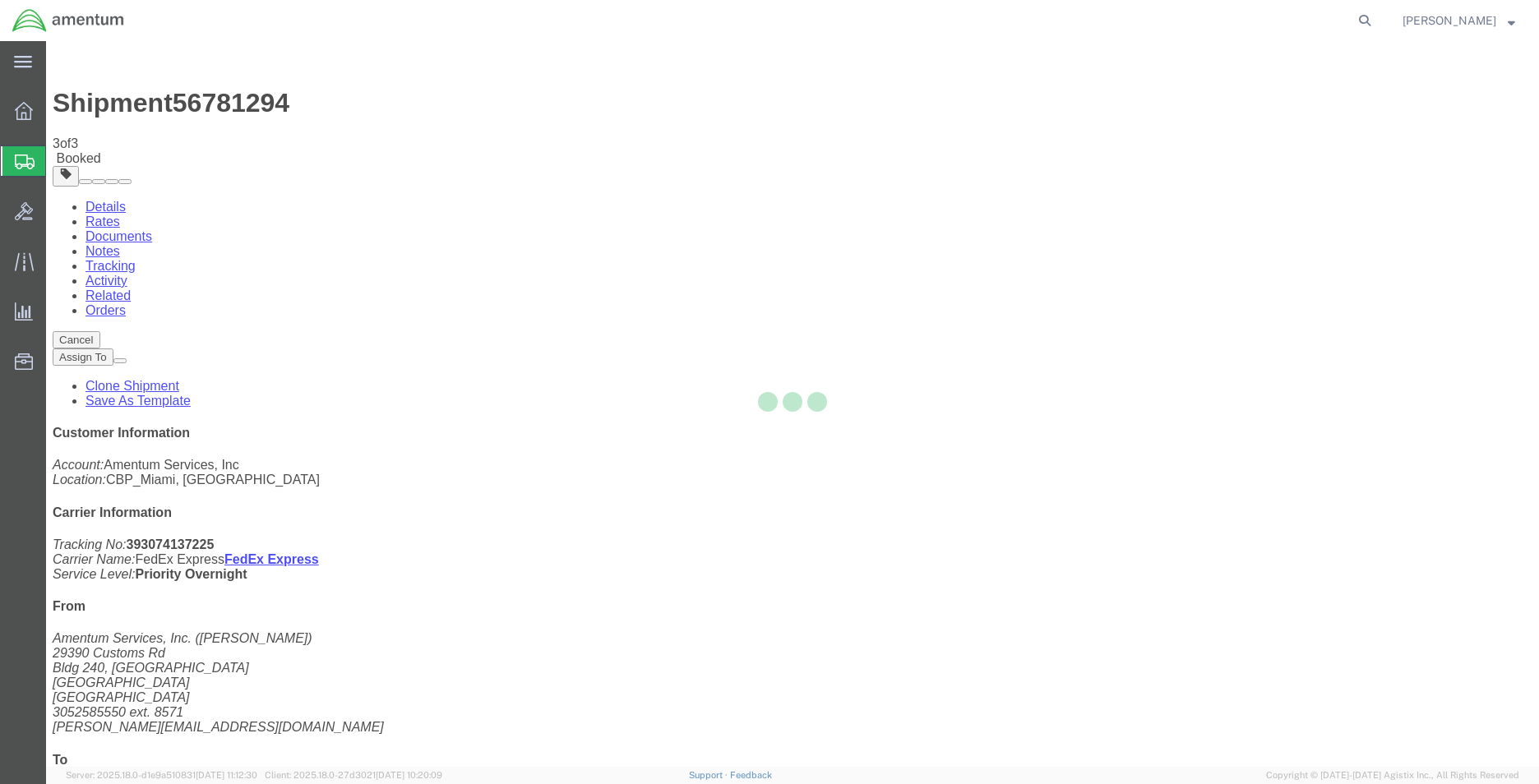
select select "49931"
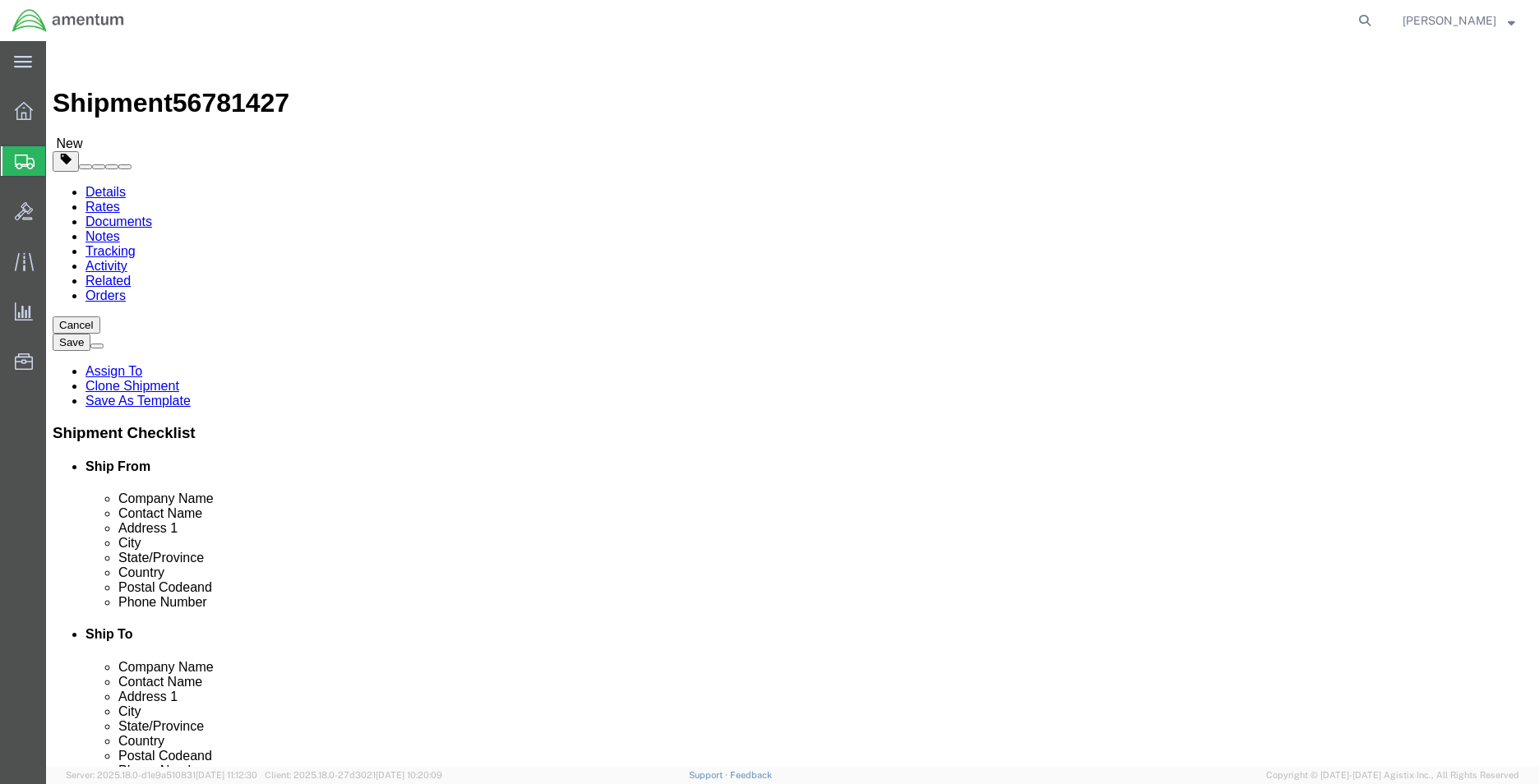
click div "Location Select Select My Profile Location 1002-4122-6 1006-5256-0 1026-8910-0 …"
type input "EHO"
select select "49929"
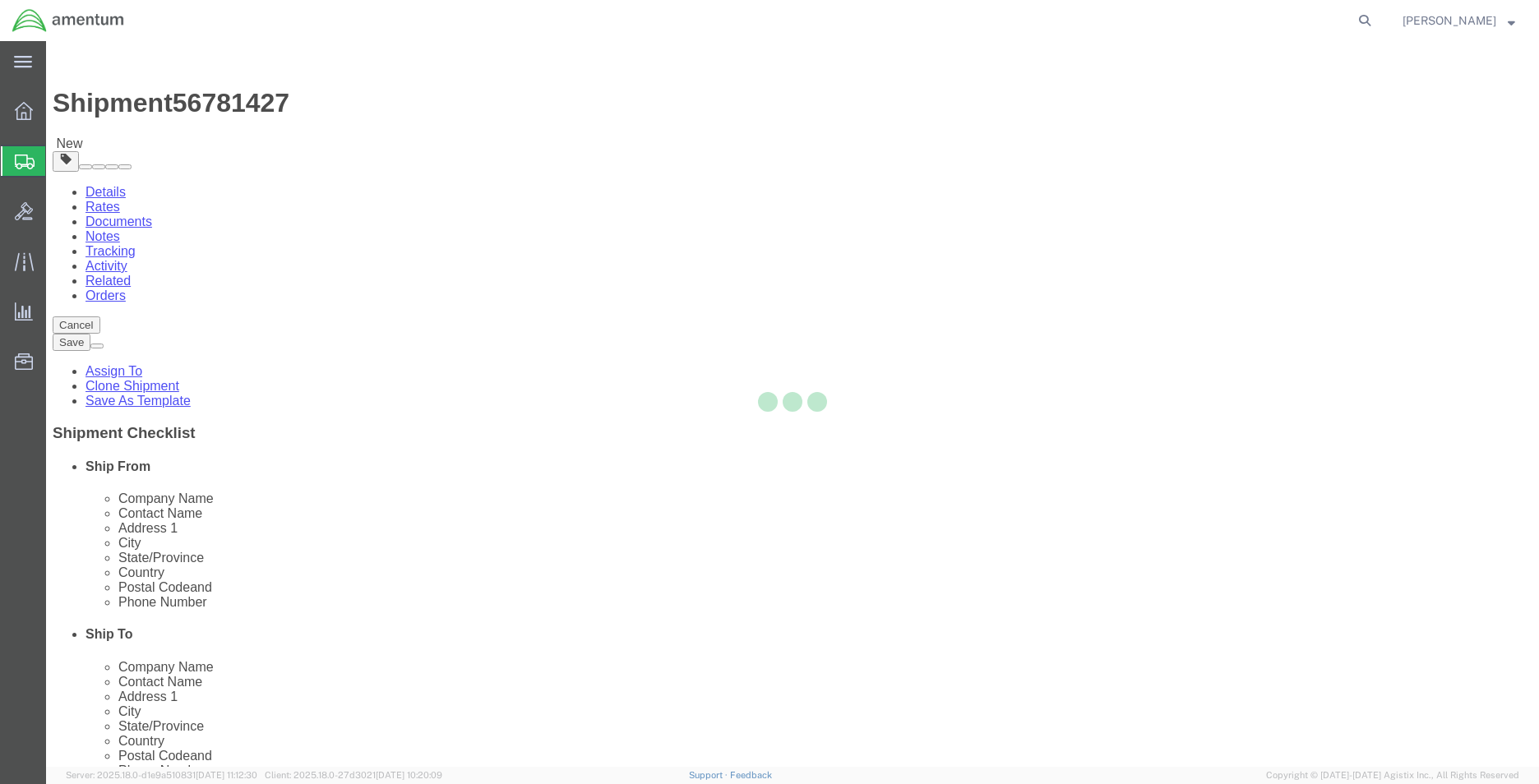
type input "77303"
type input "936-523-3764"
type input "marie.morrell@associates.cbp.dhs.gov"
checkbox input "true"
select select "TX"
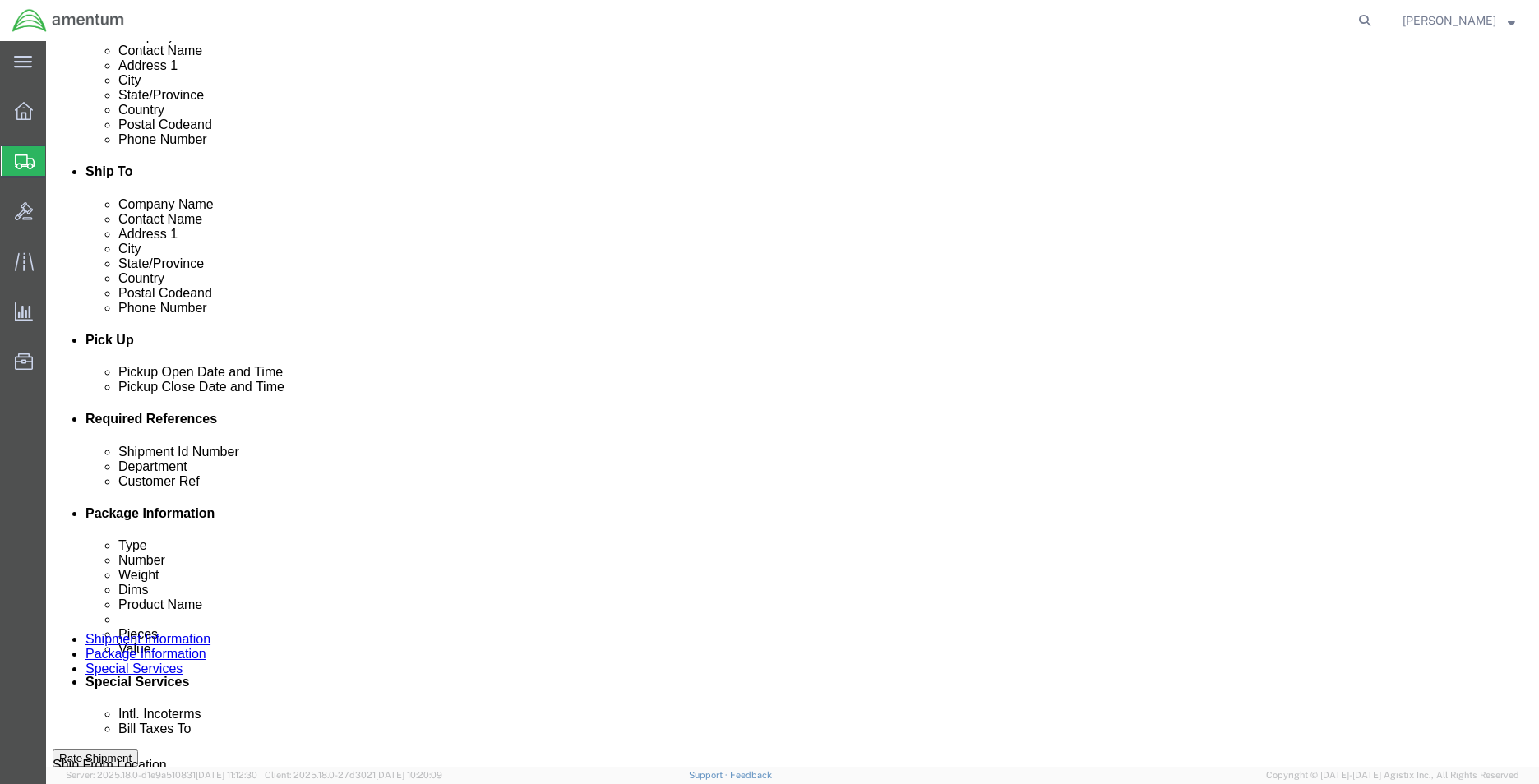
scroll to position [493, 0]
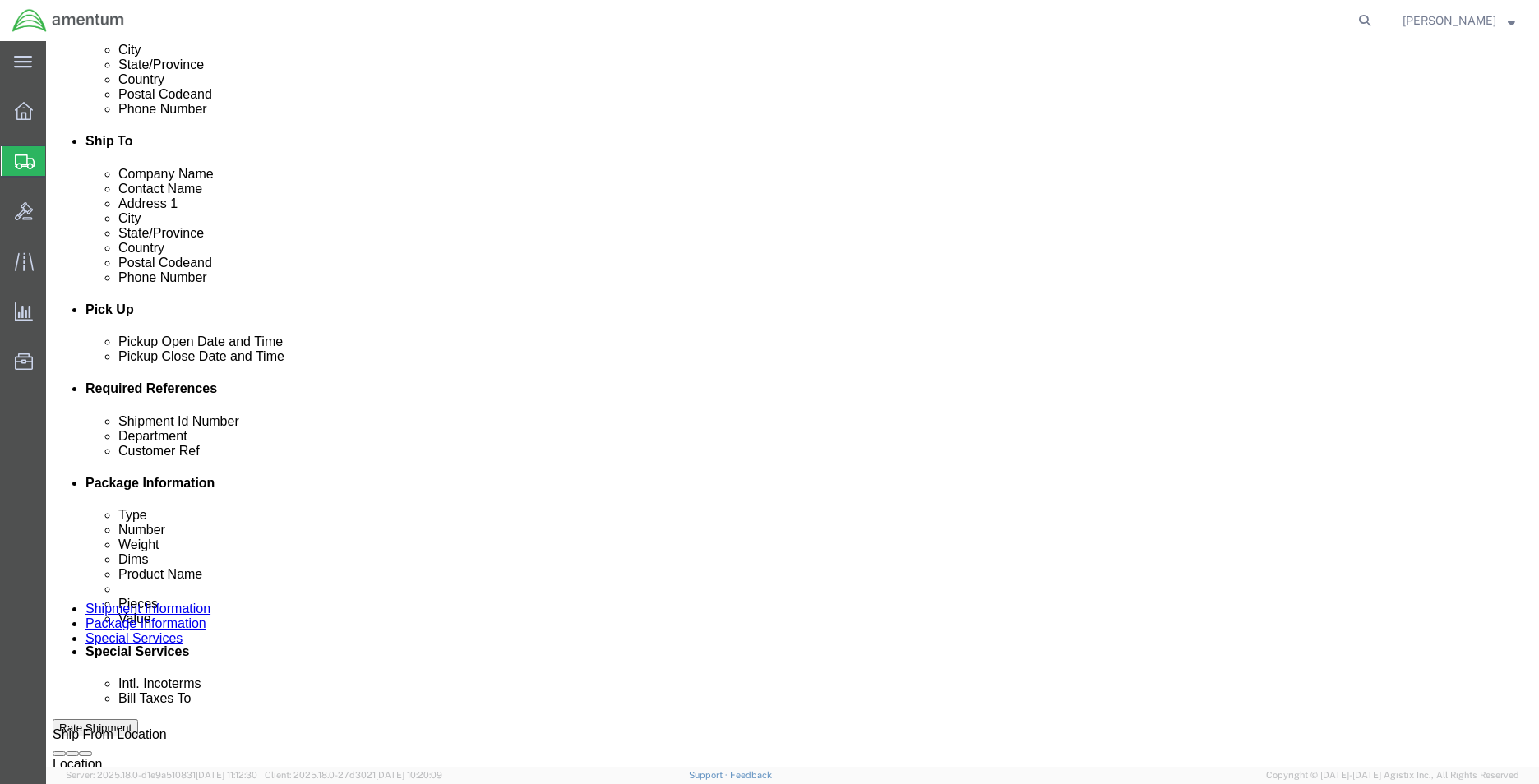
click div "Shipment 56781427 New"
click span "56781427"
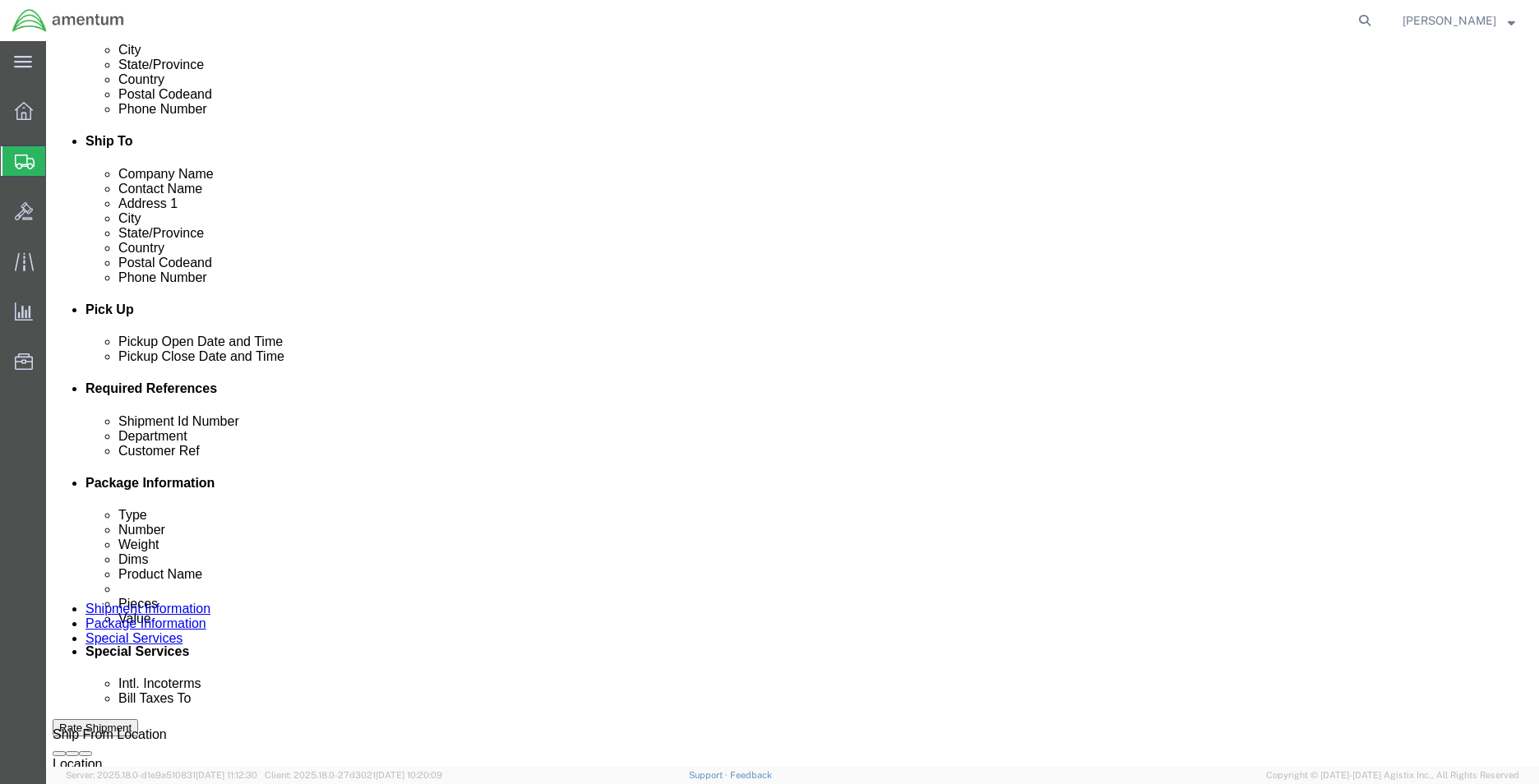
click span "56781427"
click input "56781294"
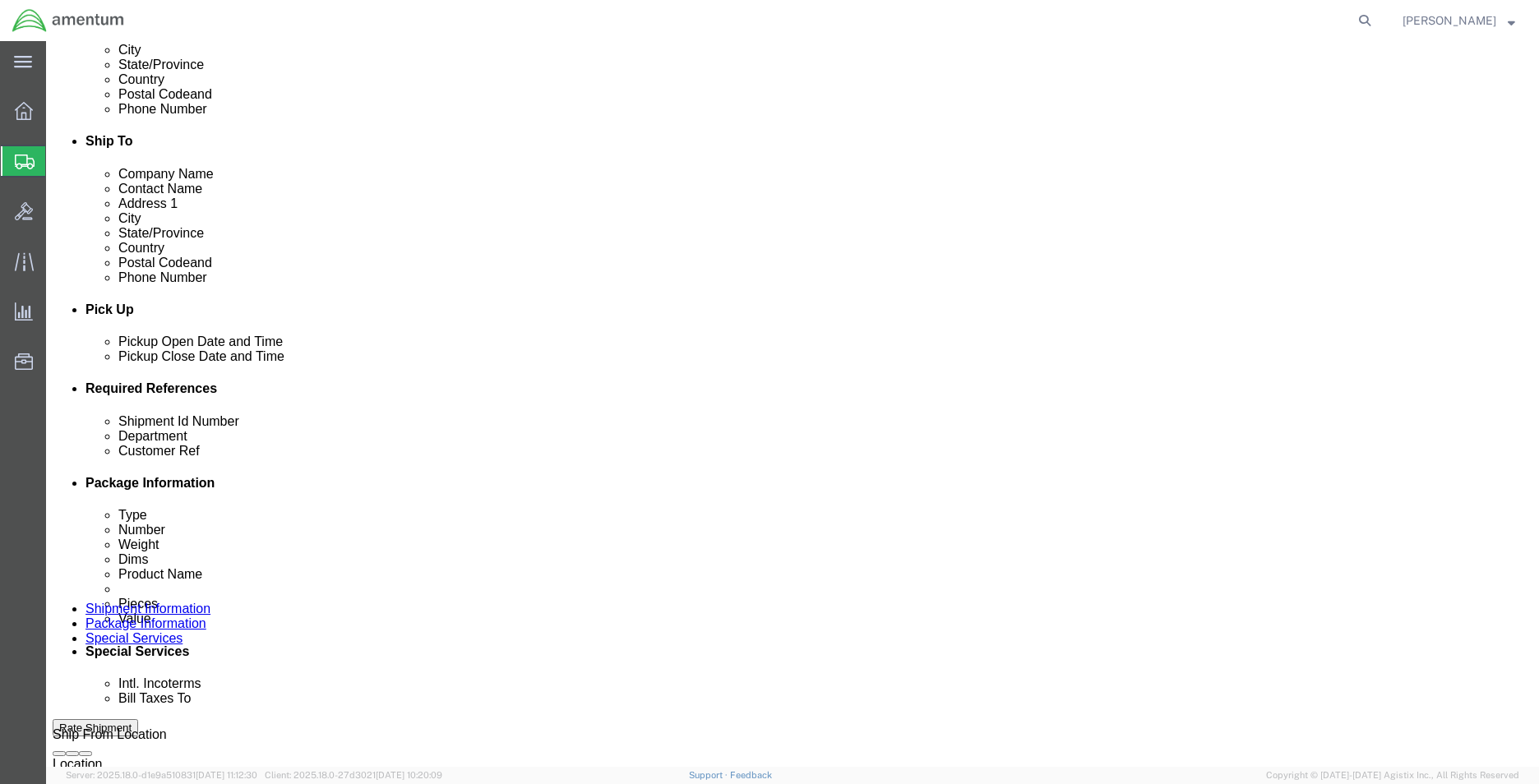
paste input "427"
type input "56781427"
click input "HELMETS"
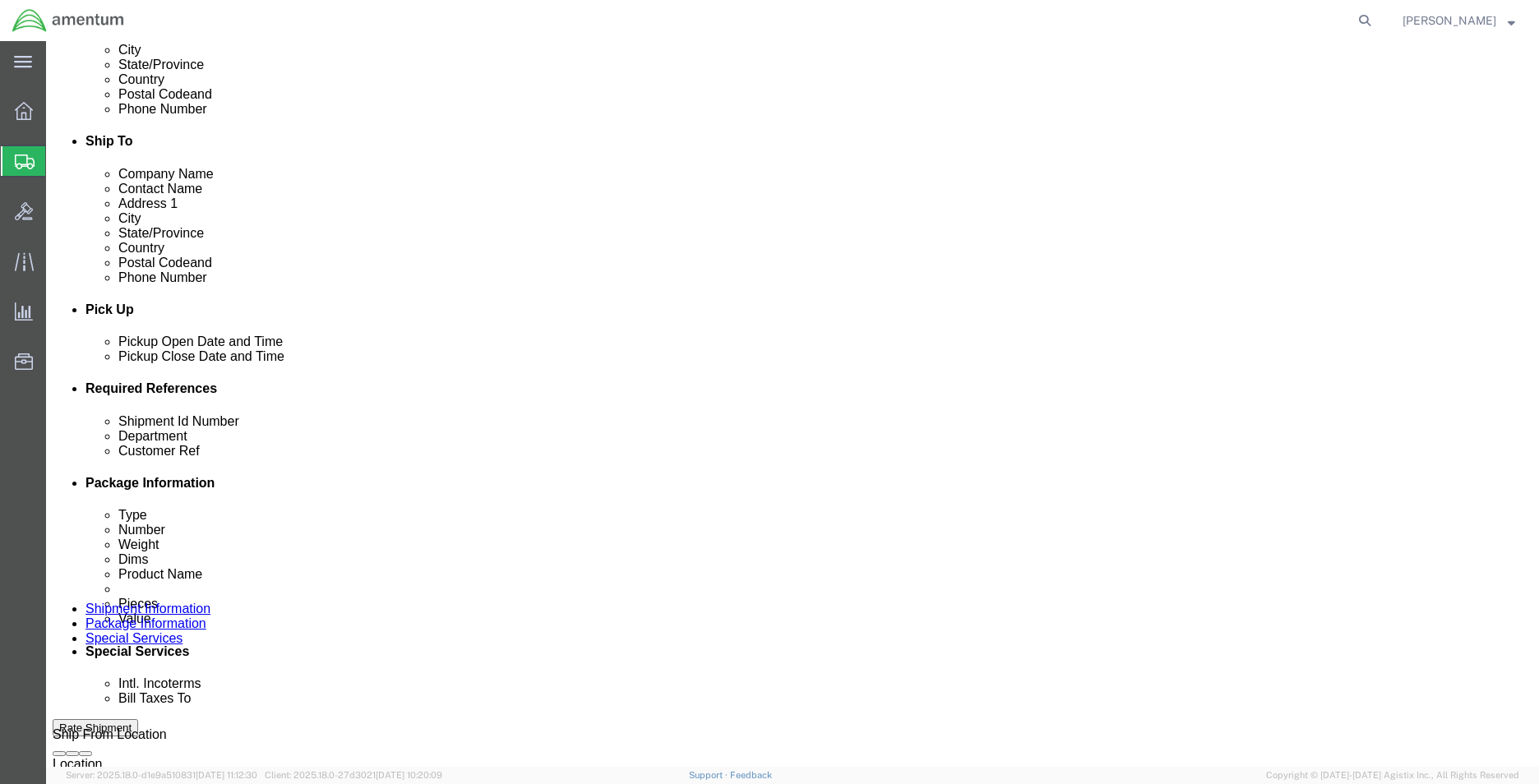
type input "DASH 8 COVERS"
click link "Package Information"
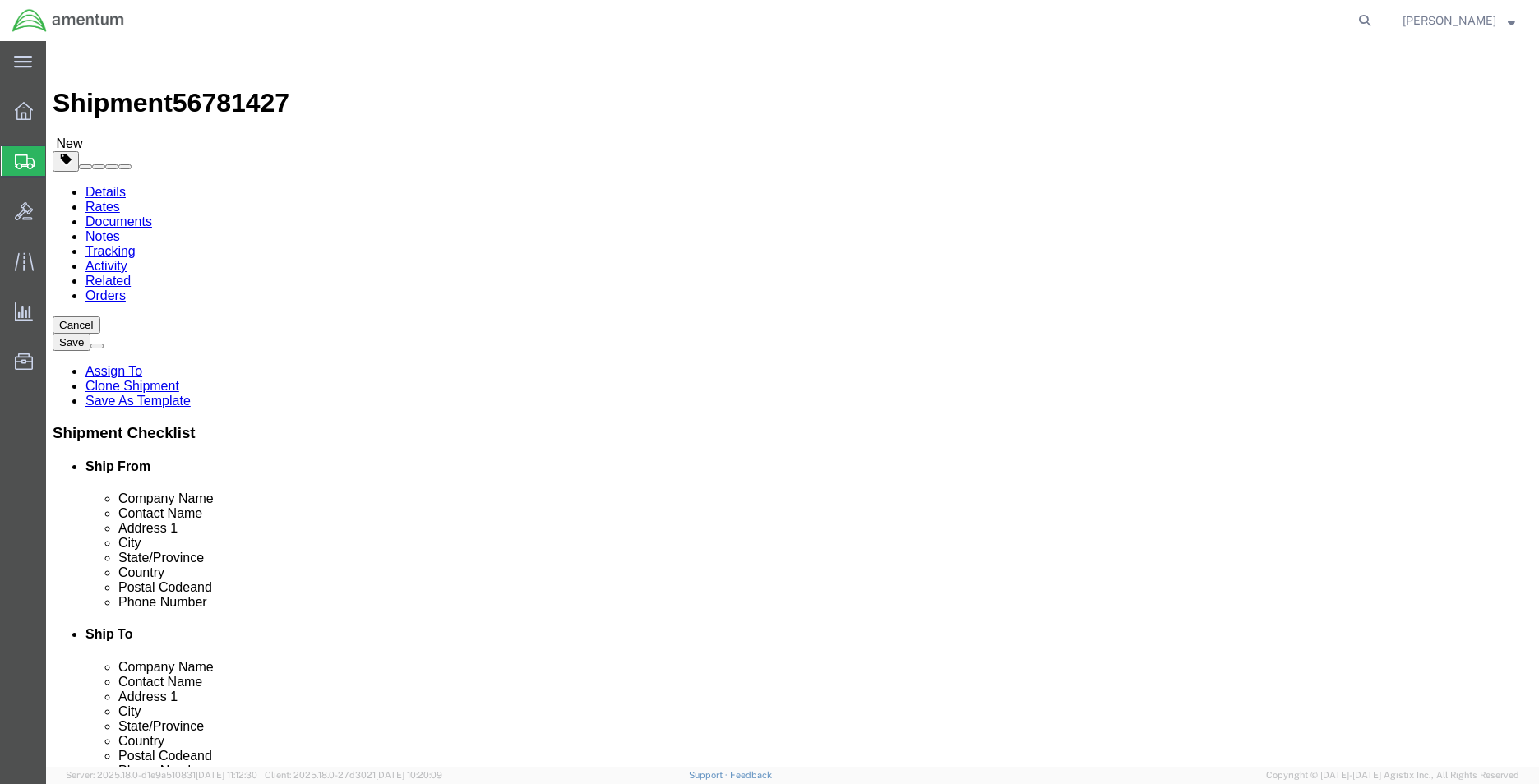
click input "26.00"
type input "18"
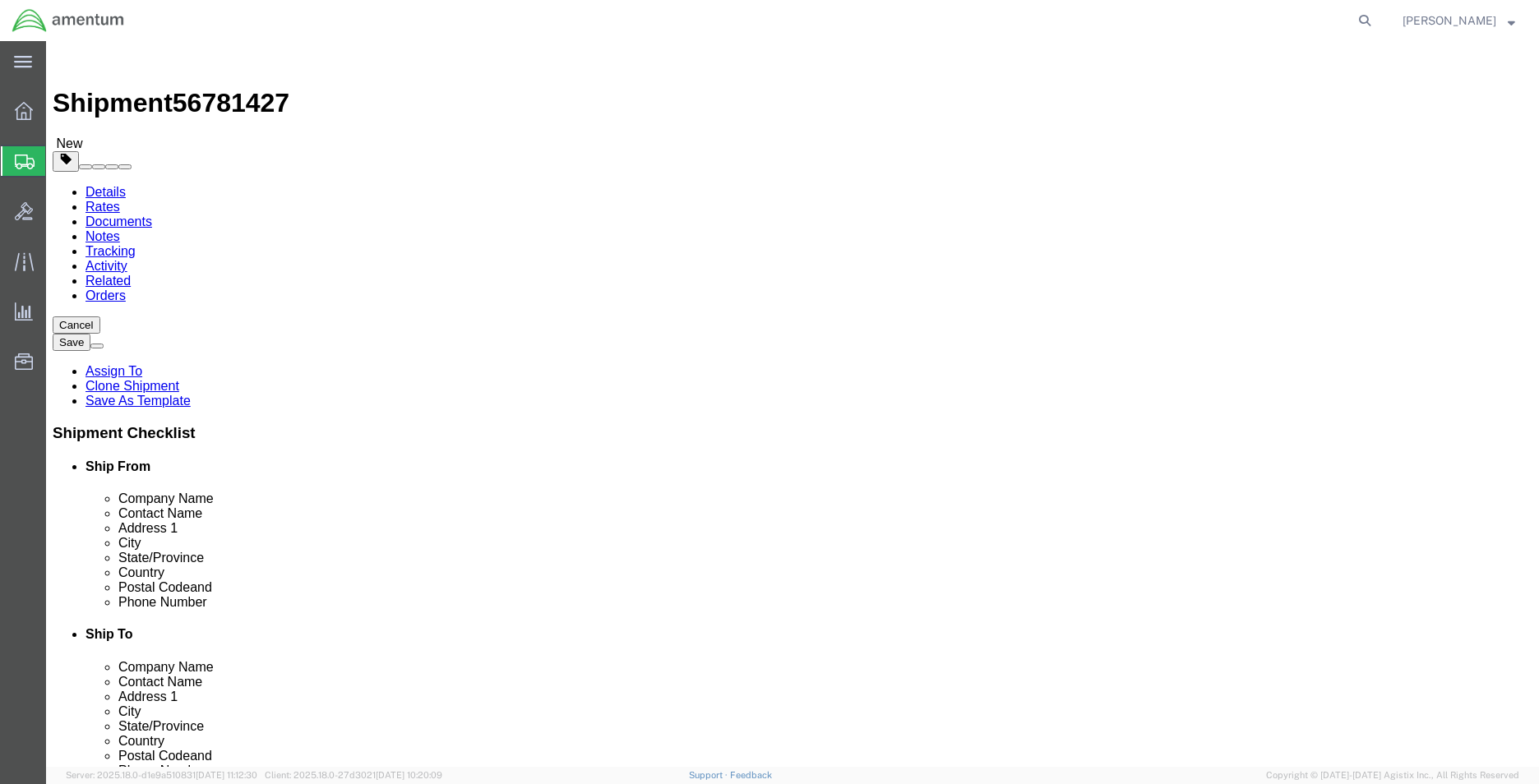
type input "18"
type input "22.5"
click div "Package Content # 1 1 x Cardboard Box(es) Package Type Select Bale(s) Basket(s)…"
click dd "1000.00 USD"
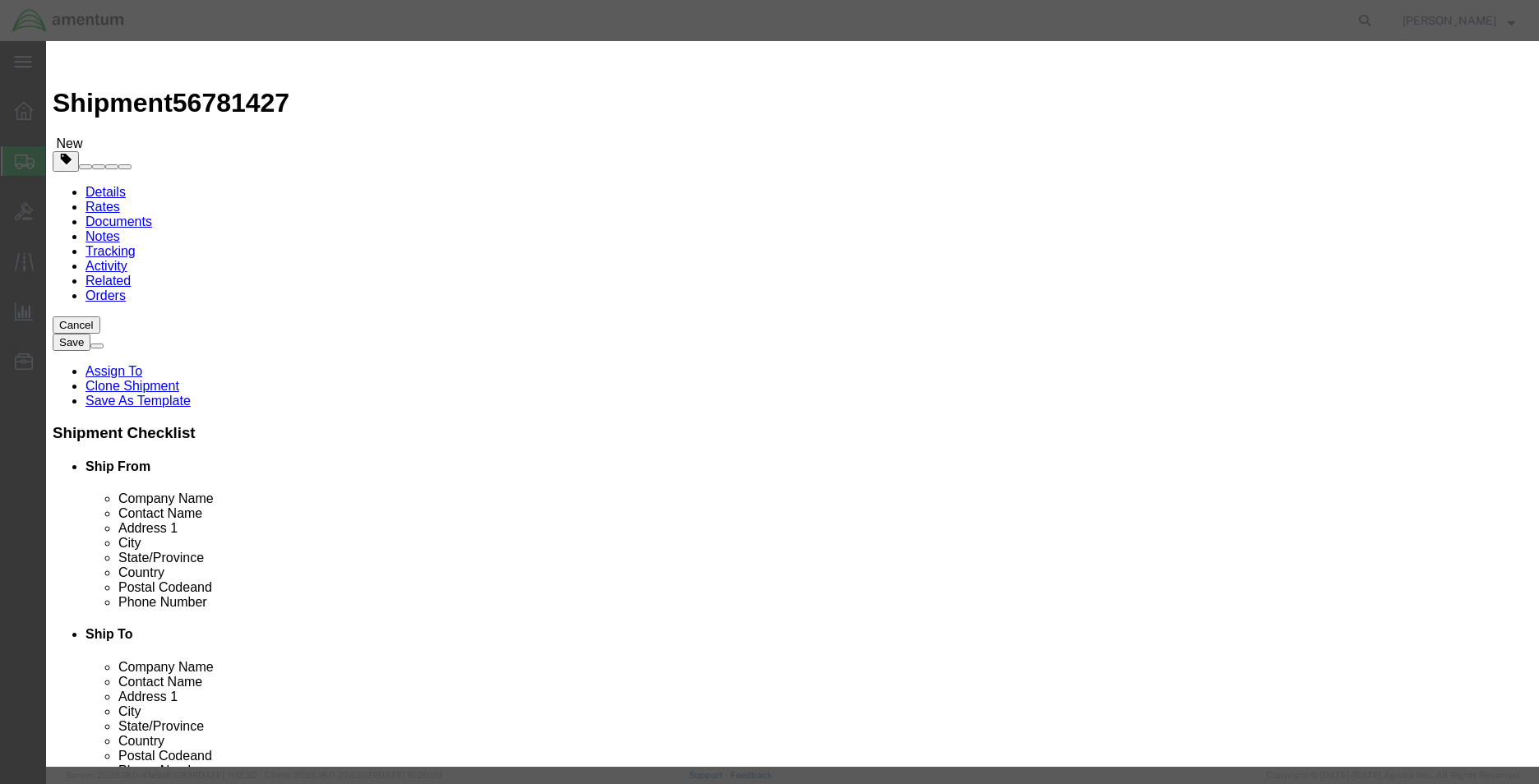
click input "HELMET"
type input "C"
type input "DASH 8 COVERS"
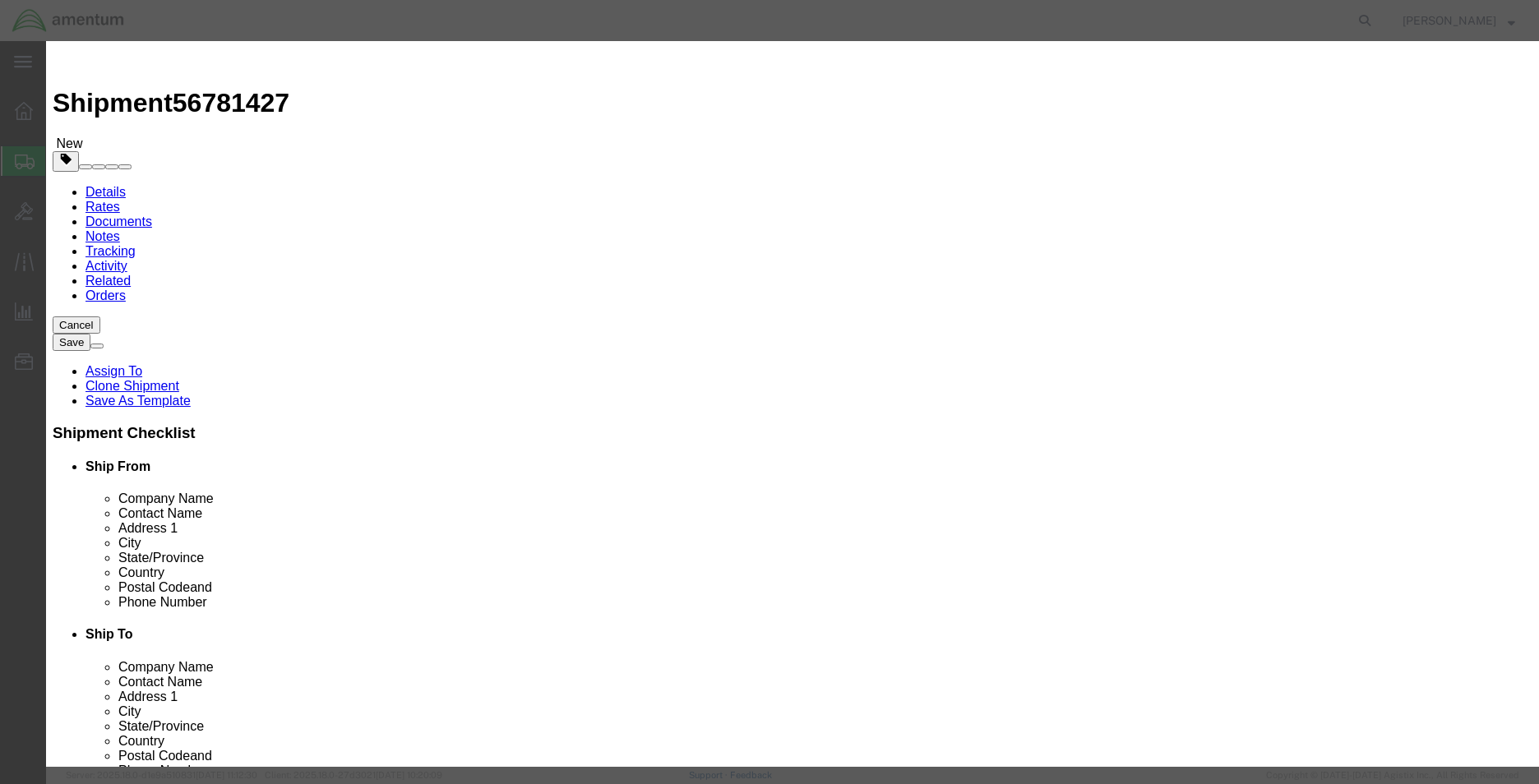
click input "1000.00"
click button "Save & Close"
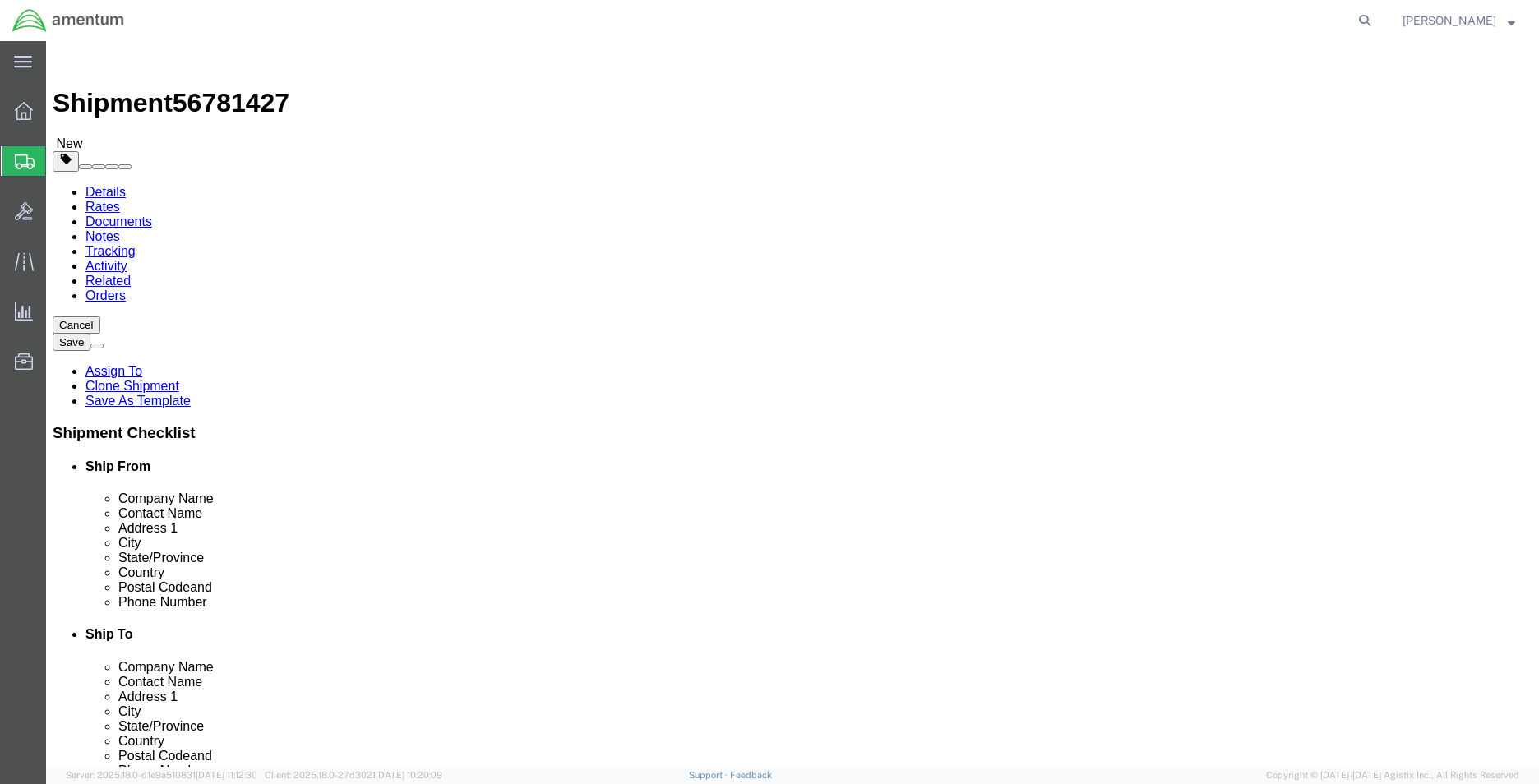
click icon
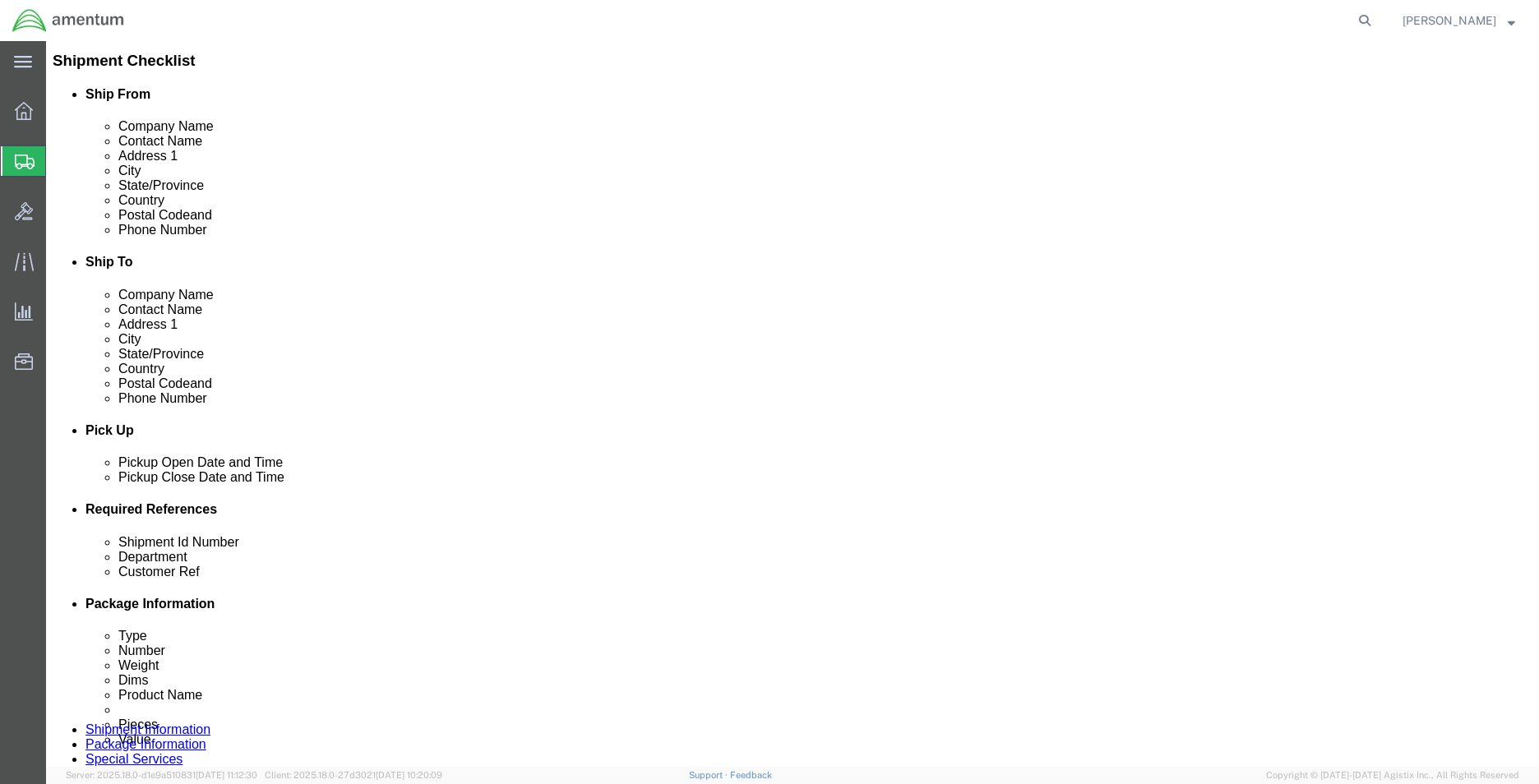
scroll to position [717, 0]
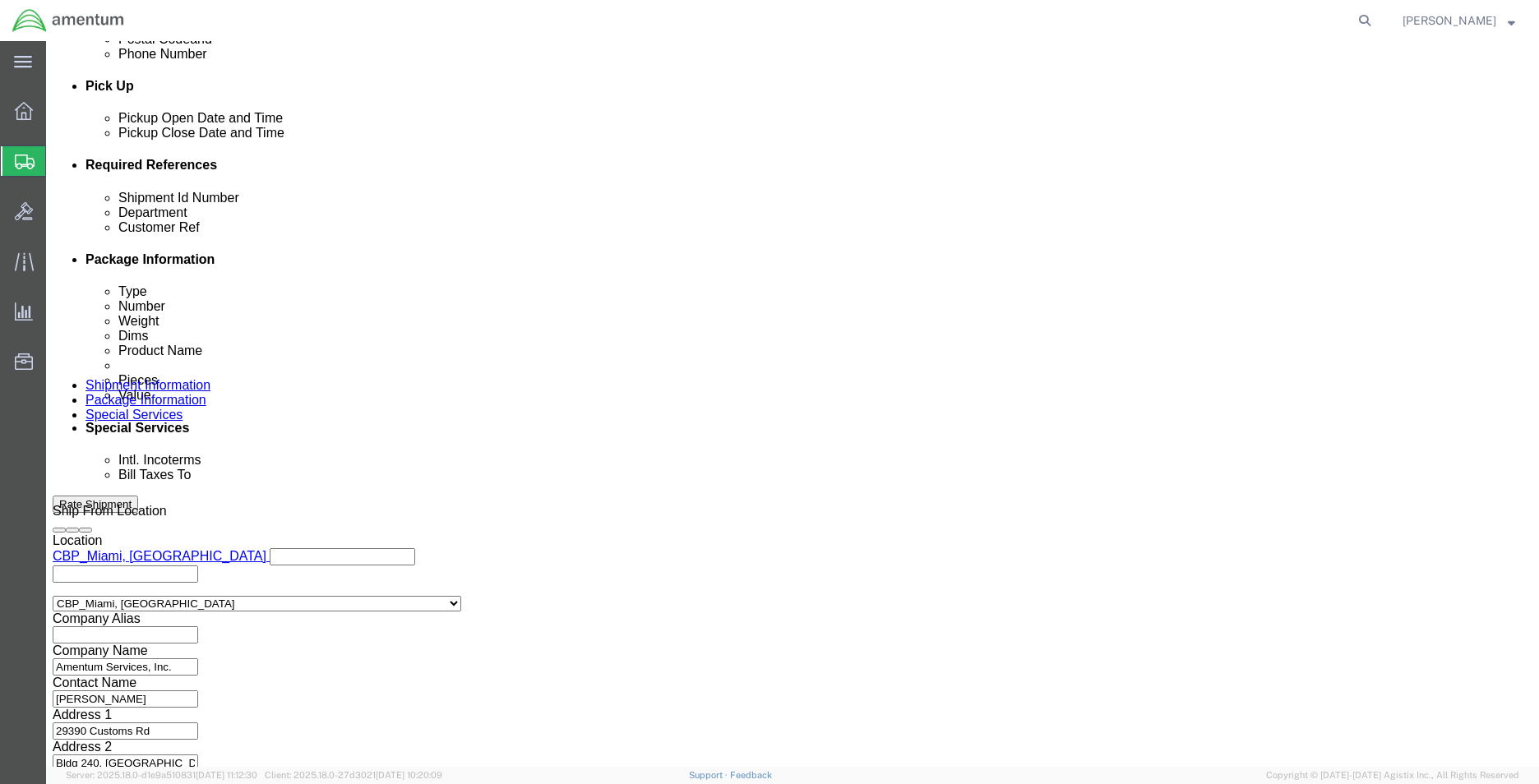
click button "Rate Shipment"
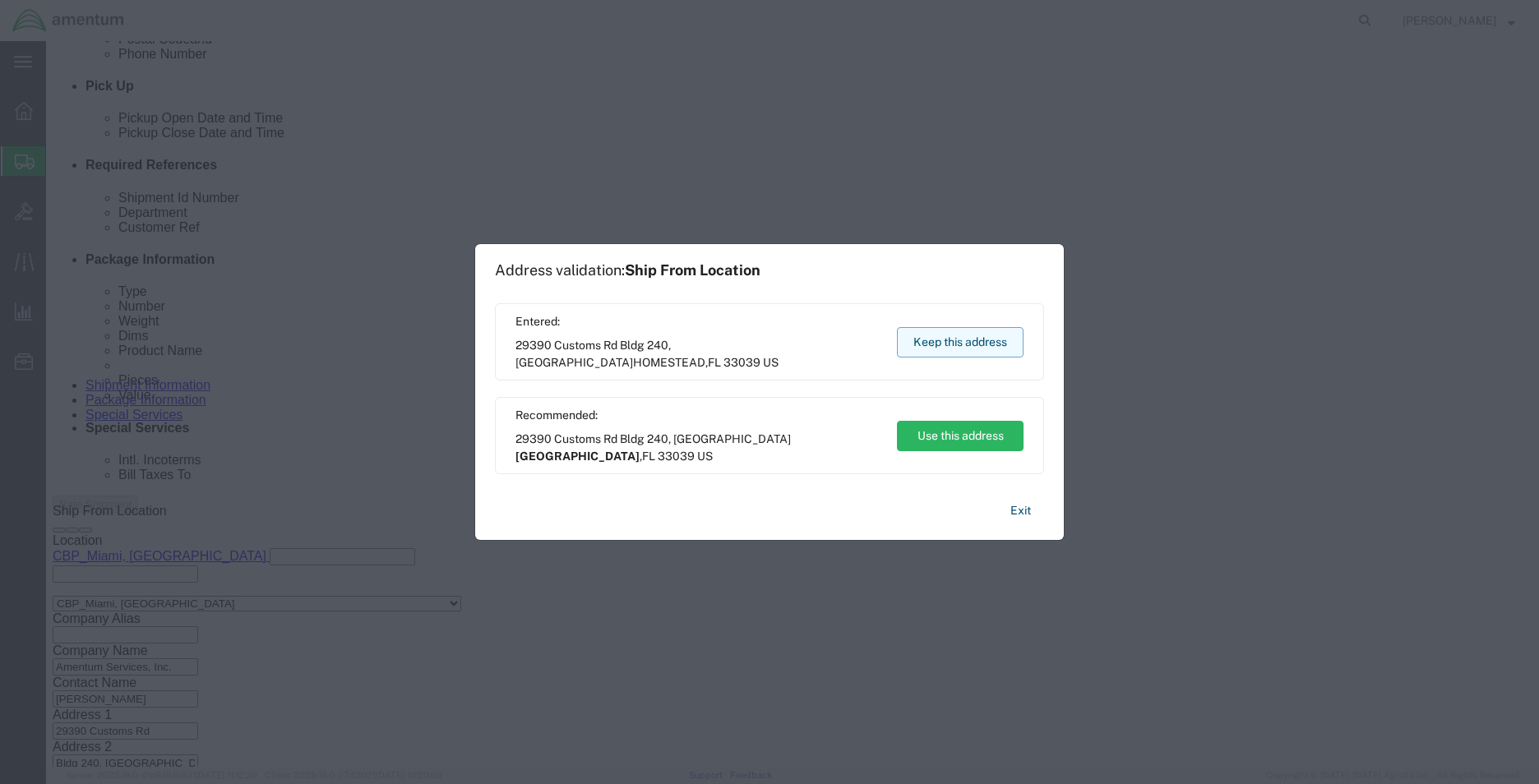
click at [947, 343] on button "Keep this address" at bounding box center [960, 342] width 126 height 30
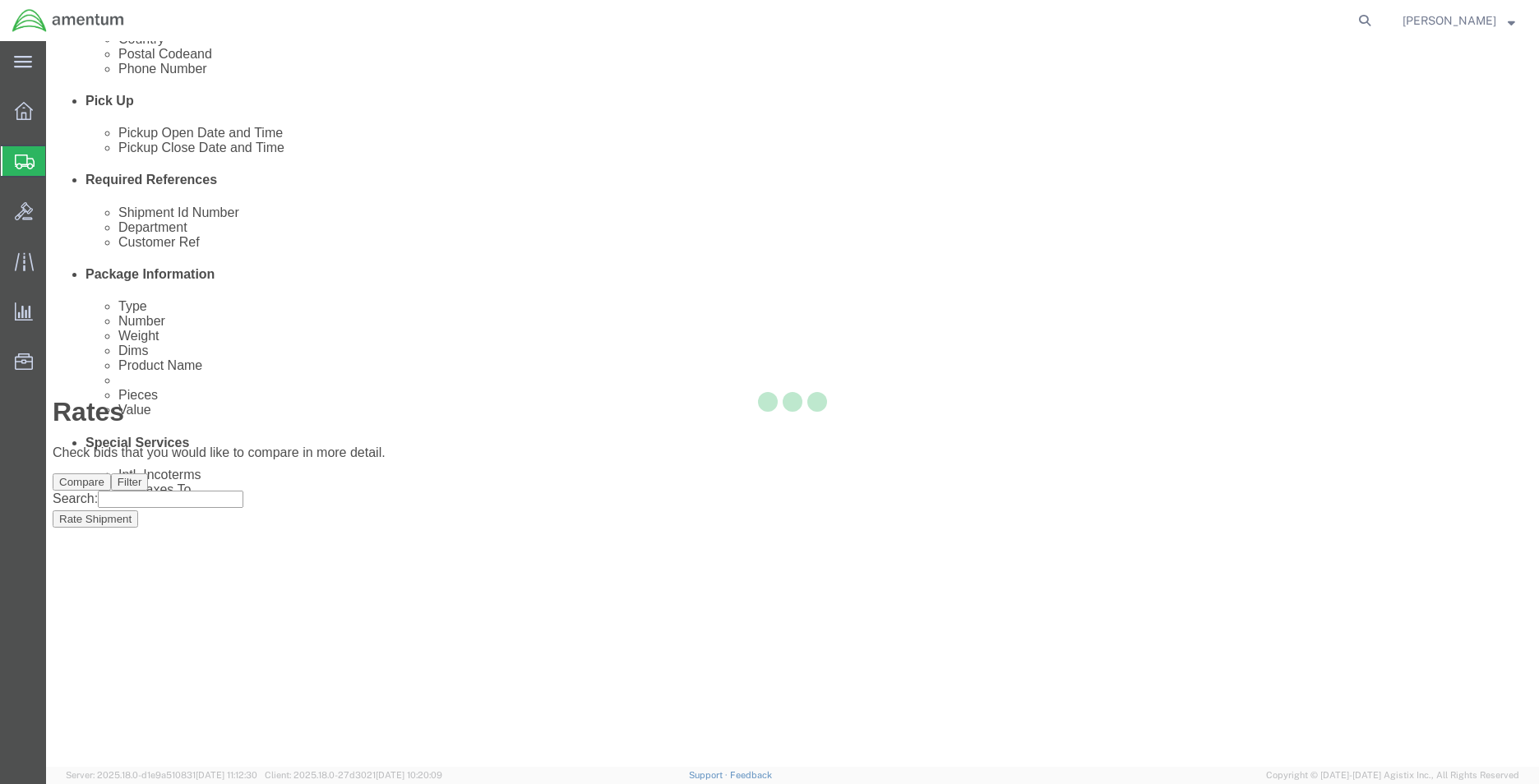
scroll to position [35, 0]
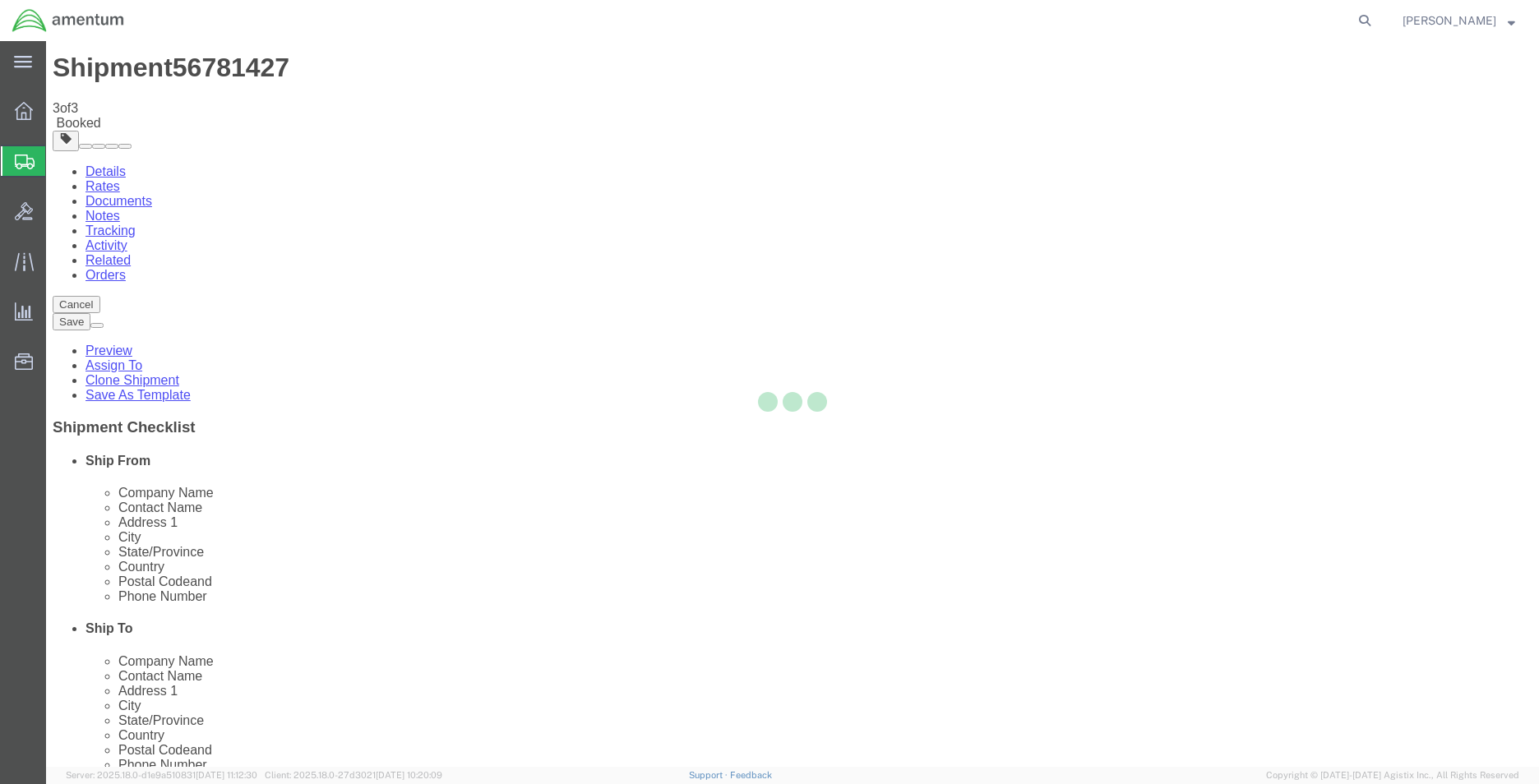
scroll to position [0, 0]
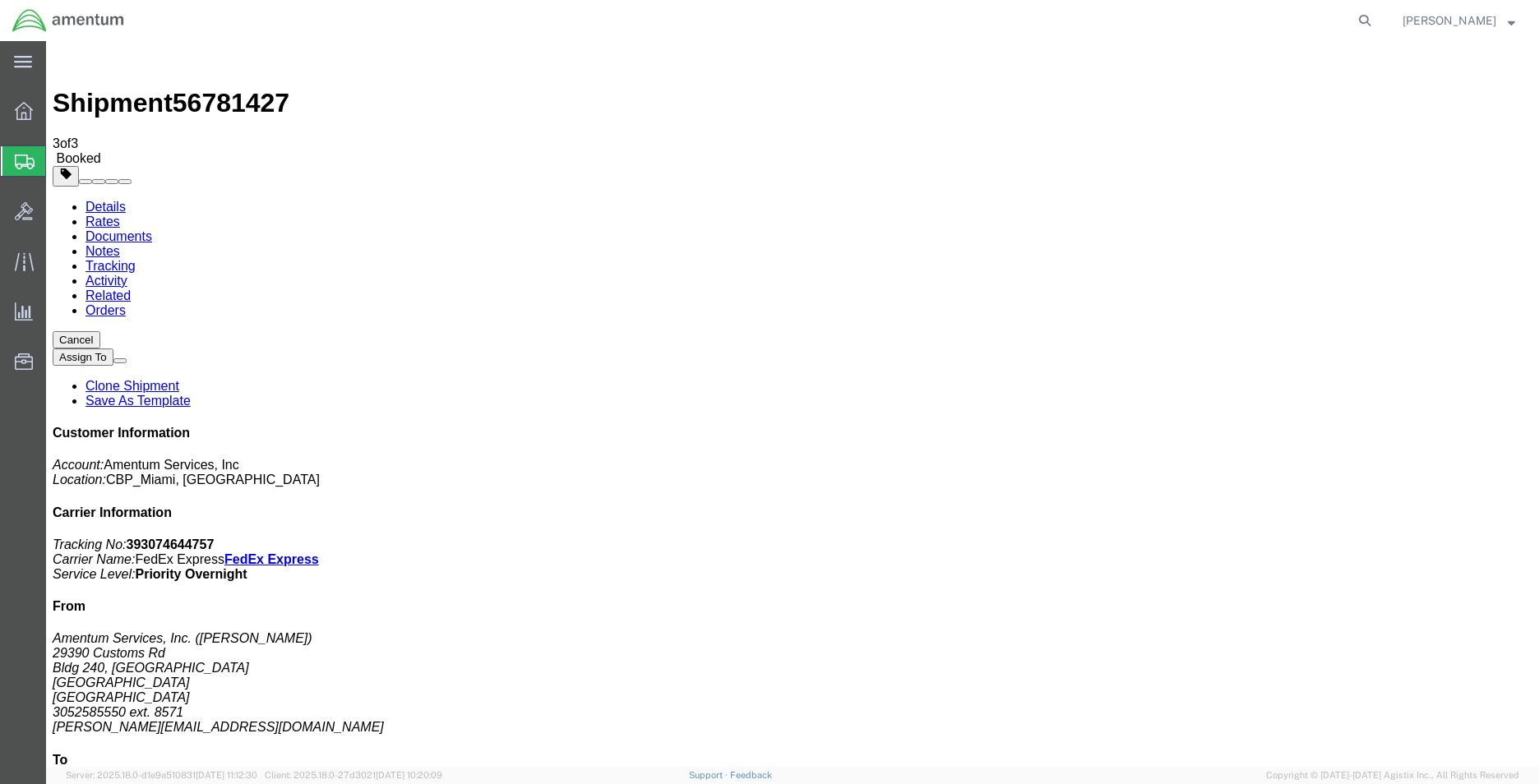
drag, startPoint x: 167, startPoint y: 295, endPoint x: 158, endPoint y: 346, distance: 51.8
